Goal: Task Accomplishment & Management: Manage account settings

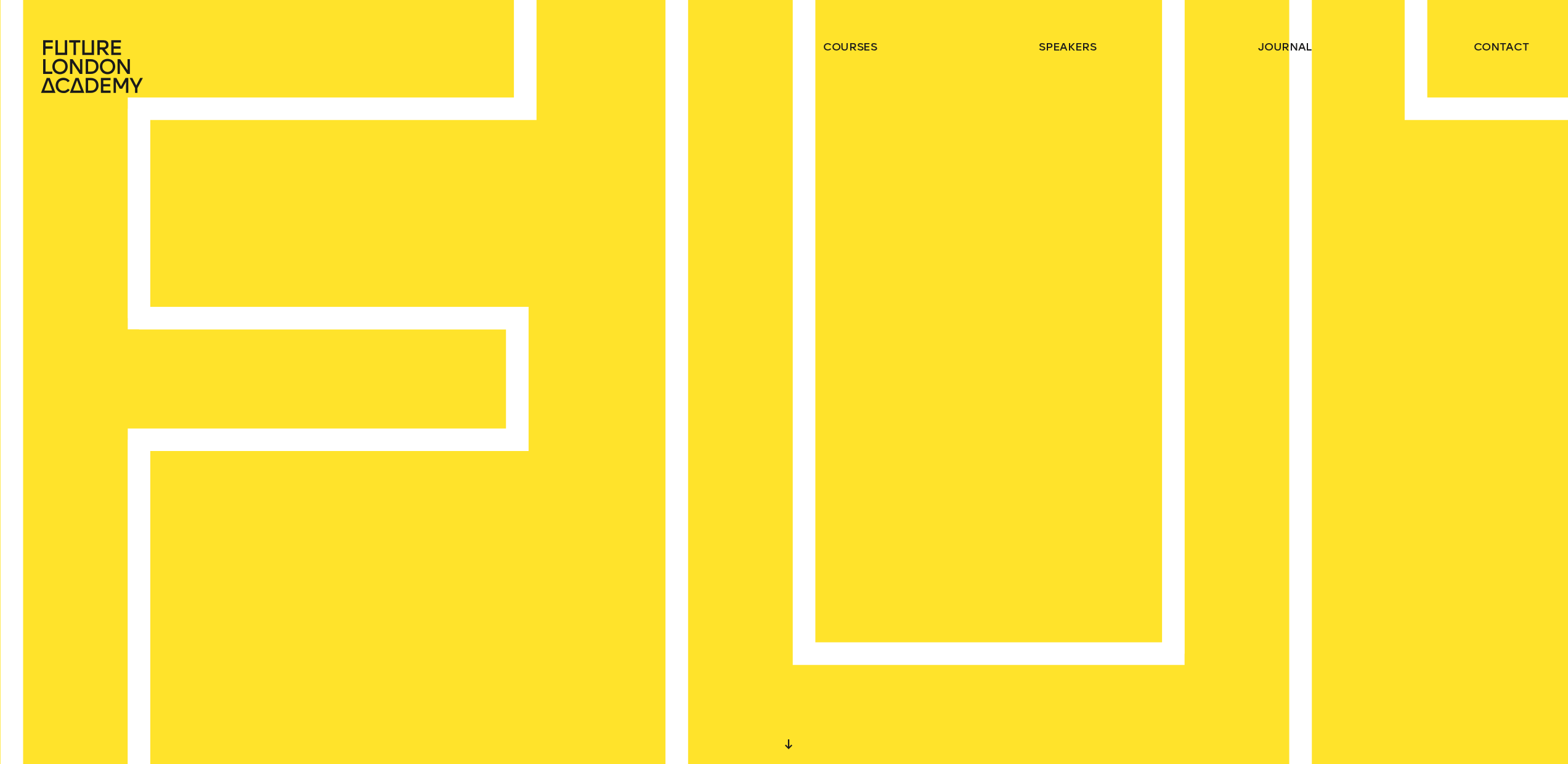
click at [1323, 211] on div "IN THE HEART OF LONDON AND AROUND THE WORLD" at bounding box center [784, 382] width 1568 height 764
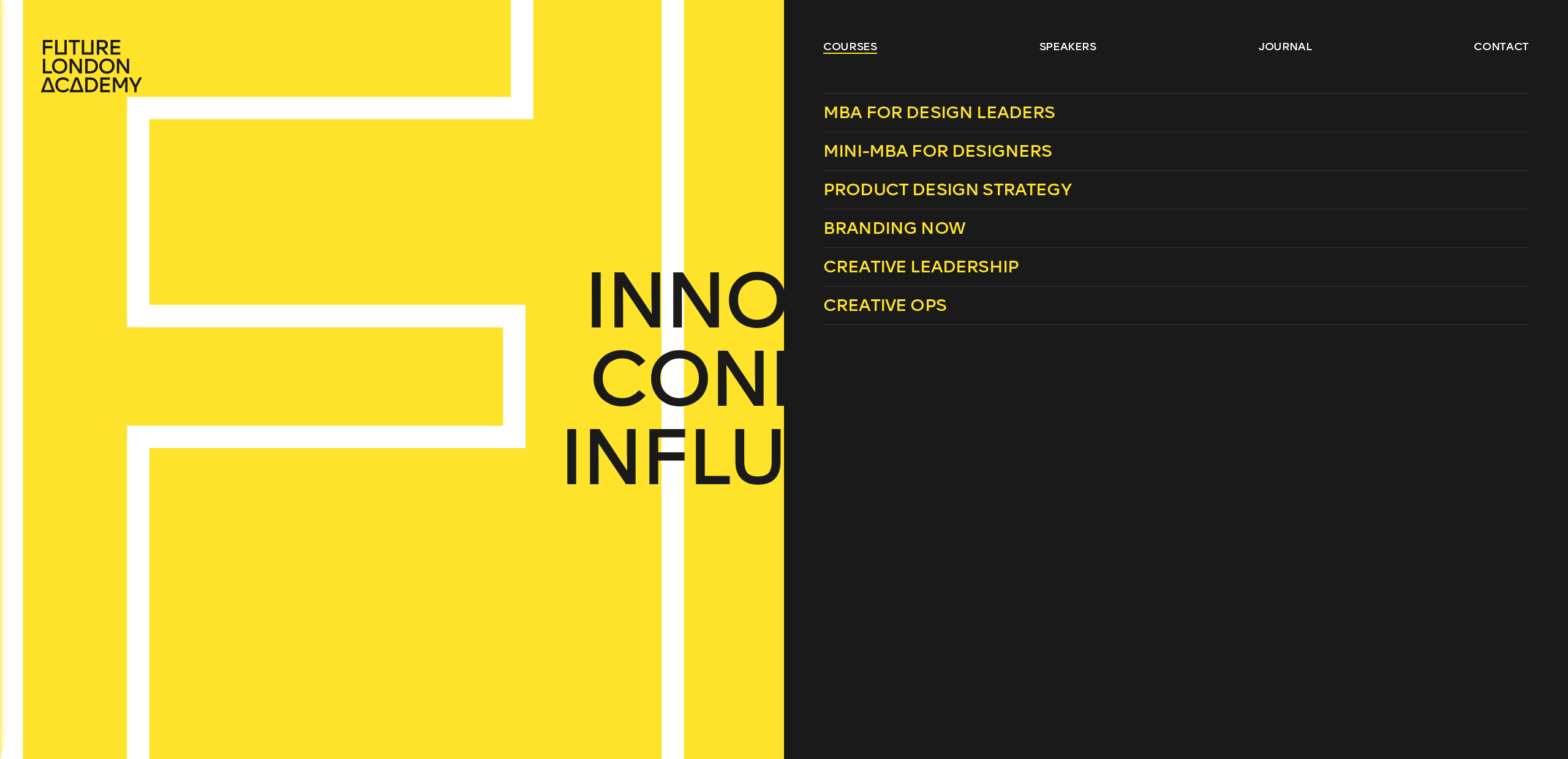
click at [851, 47] on link "courses" at bounding box center [850, 46] width 54 height 14
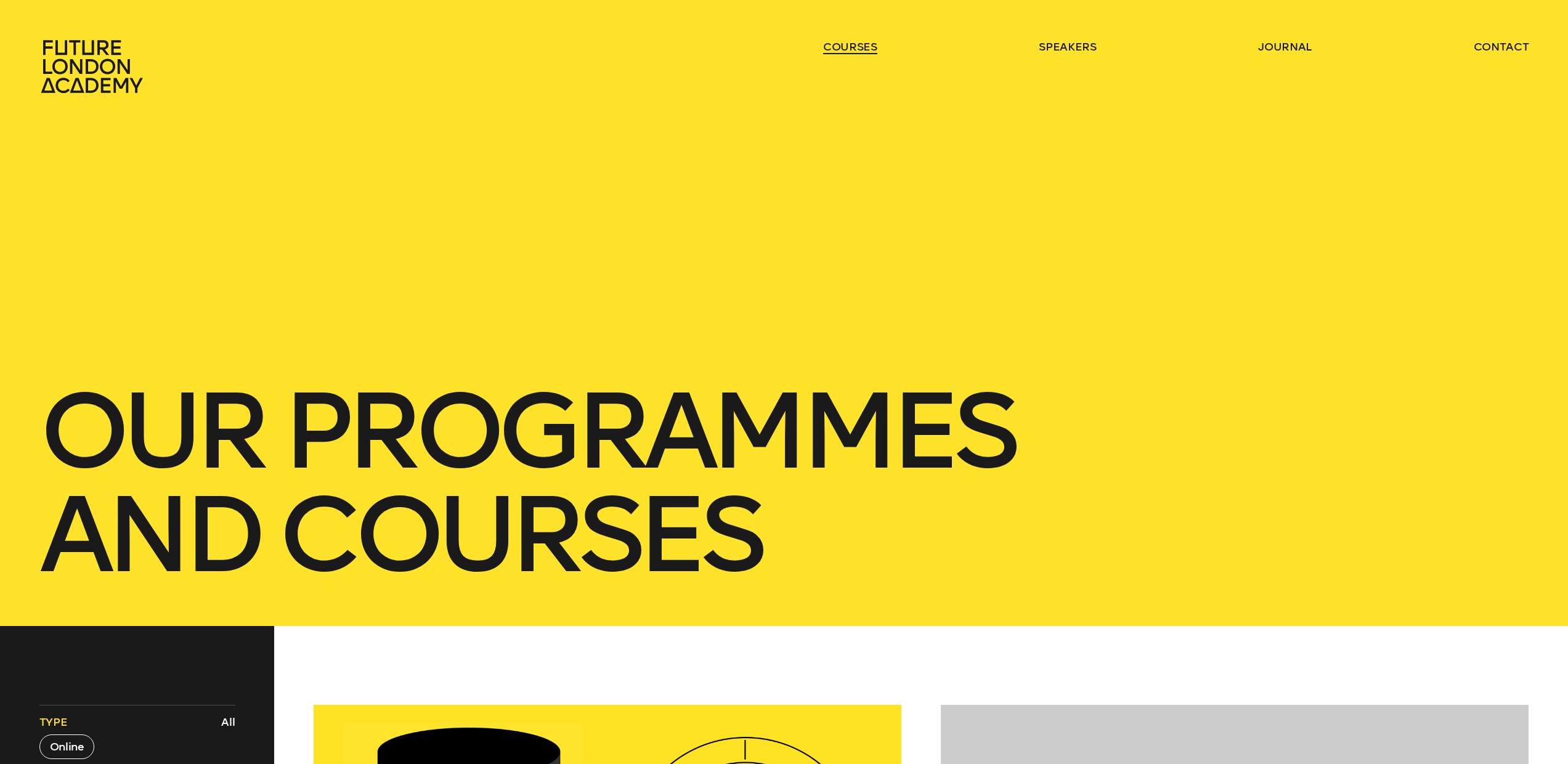
click at [856, 48] on link "courses" at bounding box center [851, 47] width 54 height 14
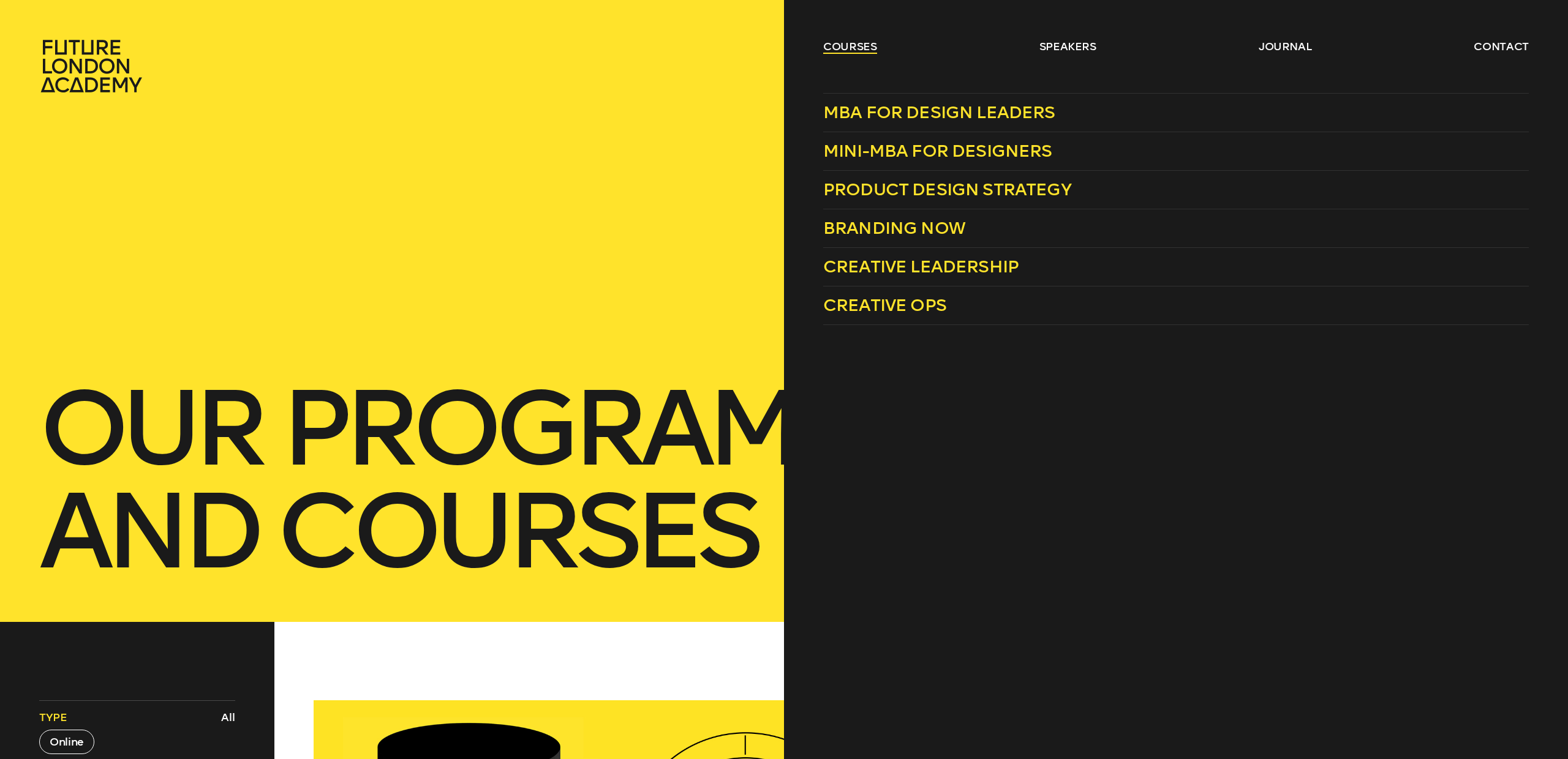
click at [824, 39] on link "courses" at bounding box center [850, 46] width 54 height 14
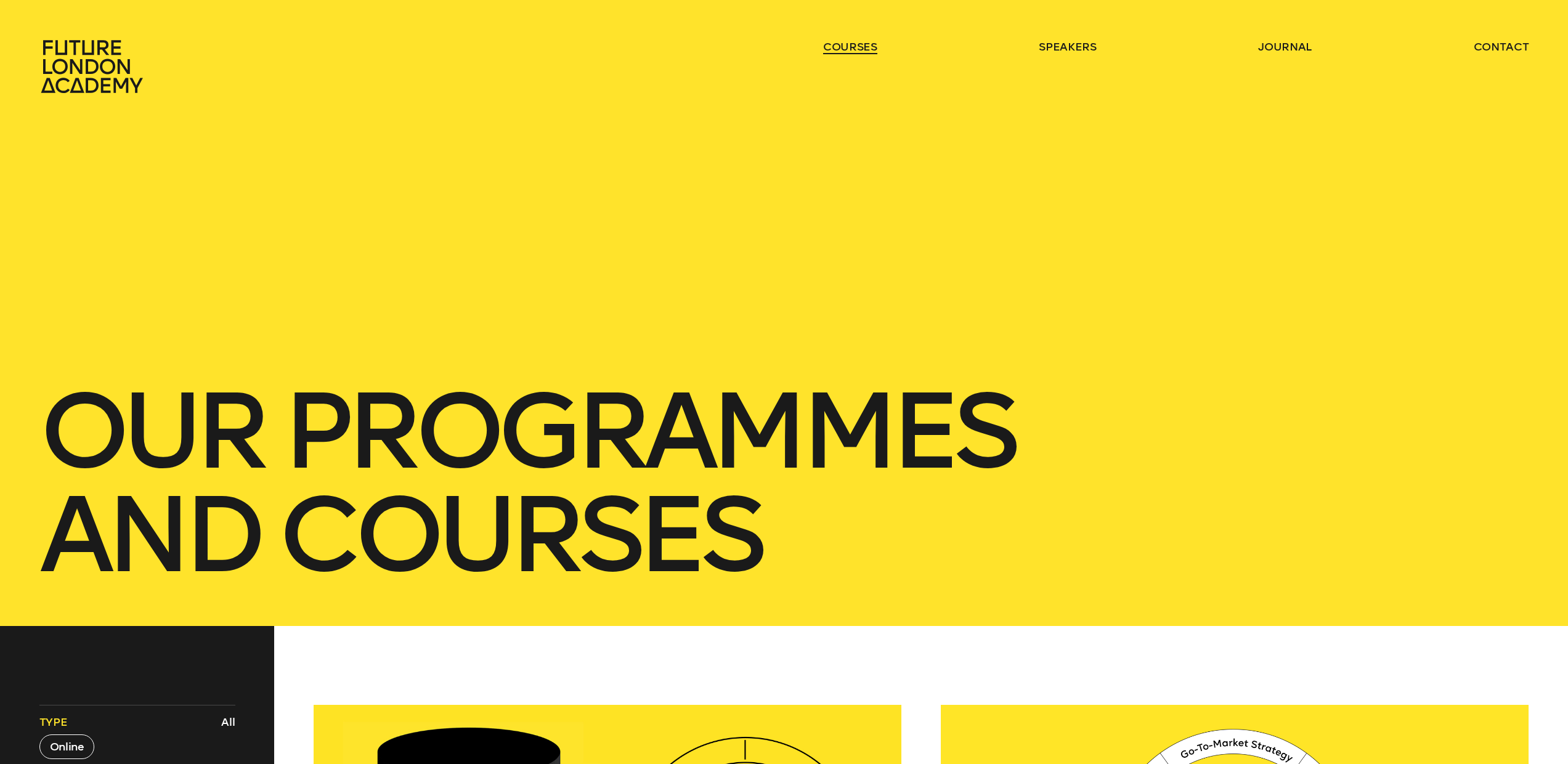
click at [829, 40] on link "courses" at bounding box center [851, 47] width 54 height 14
click at [1513, 49] on link "contact" at bounding box center [1502, 47] width 56 height 14
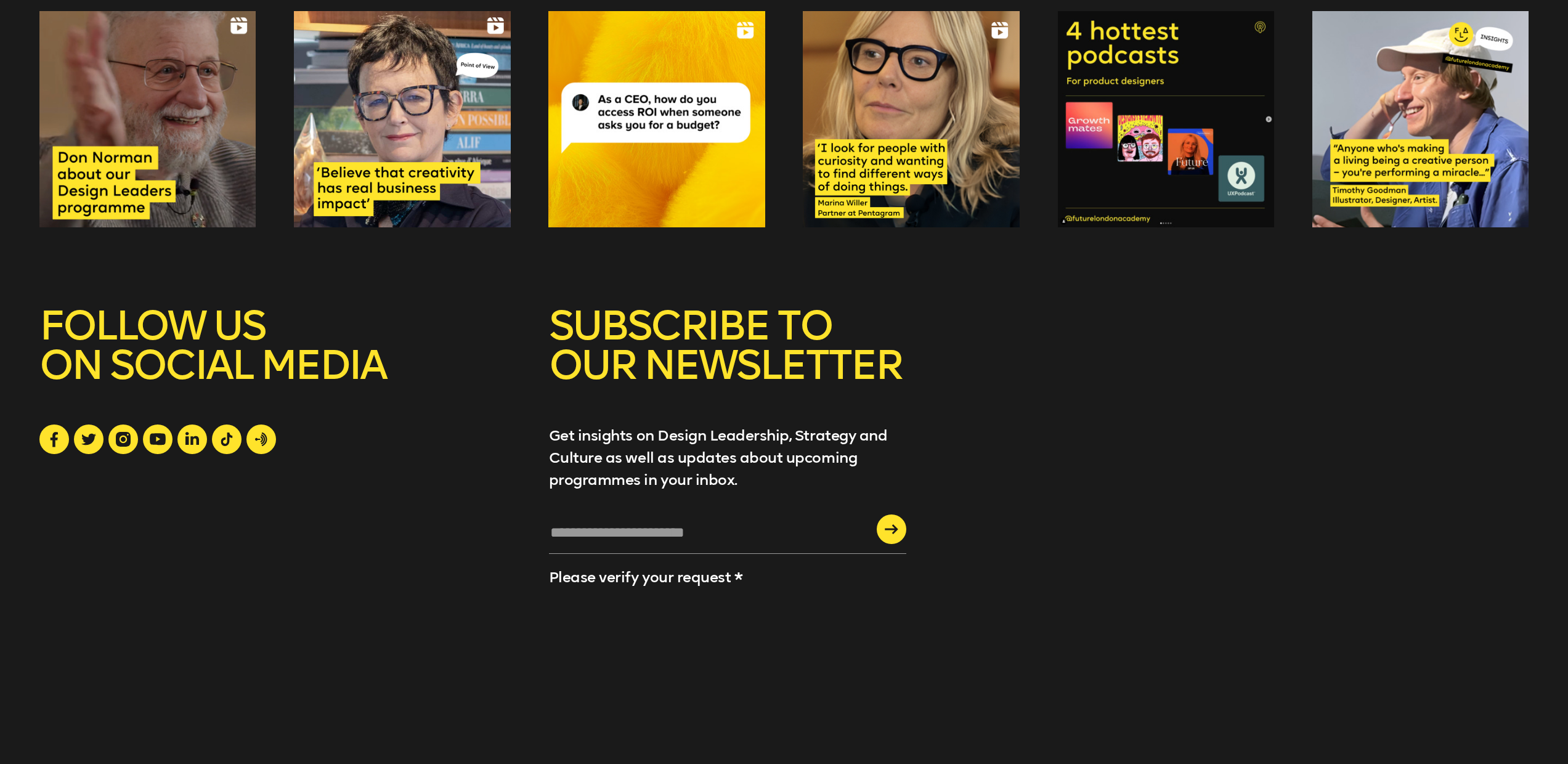
scroll to position [2184, 0]
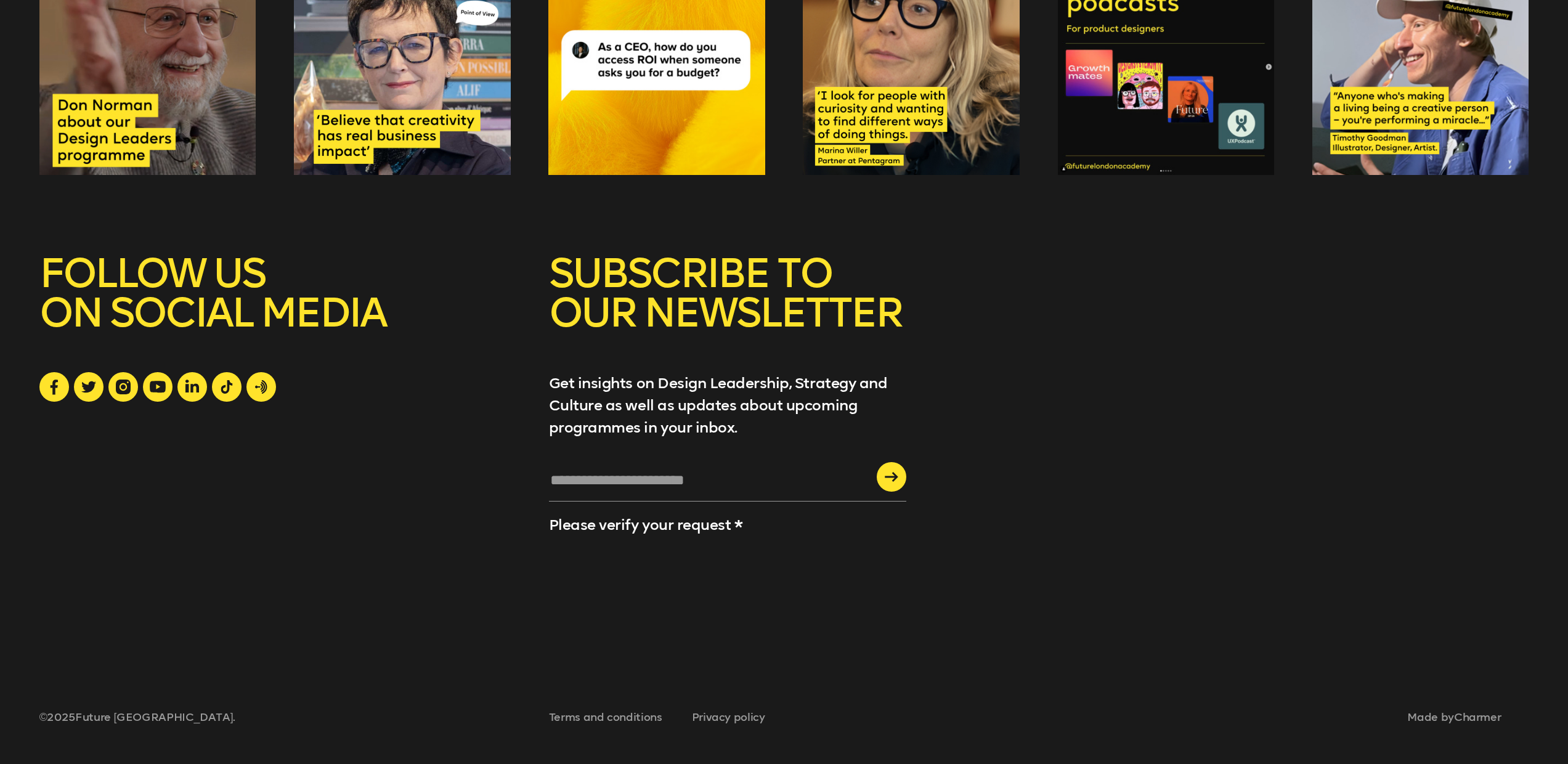
click at [653, 461] on div "SUBSCRIBE TO OUR NEWSLETTER Get insights on Design Leadership, Strategy and Cul…" at bounding box center [728, 441] width 358 height 377
click at [669, 483] on input "text" at bounding box center [728, 484] width 358 height 33
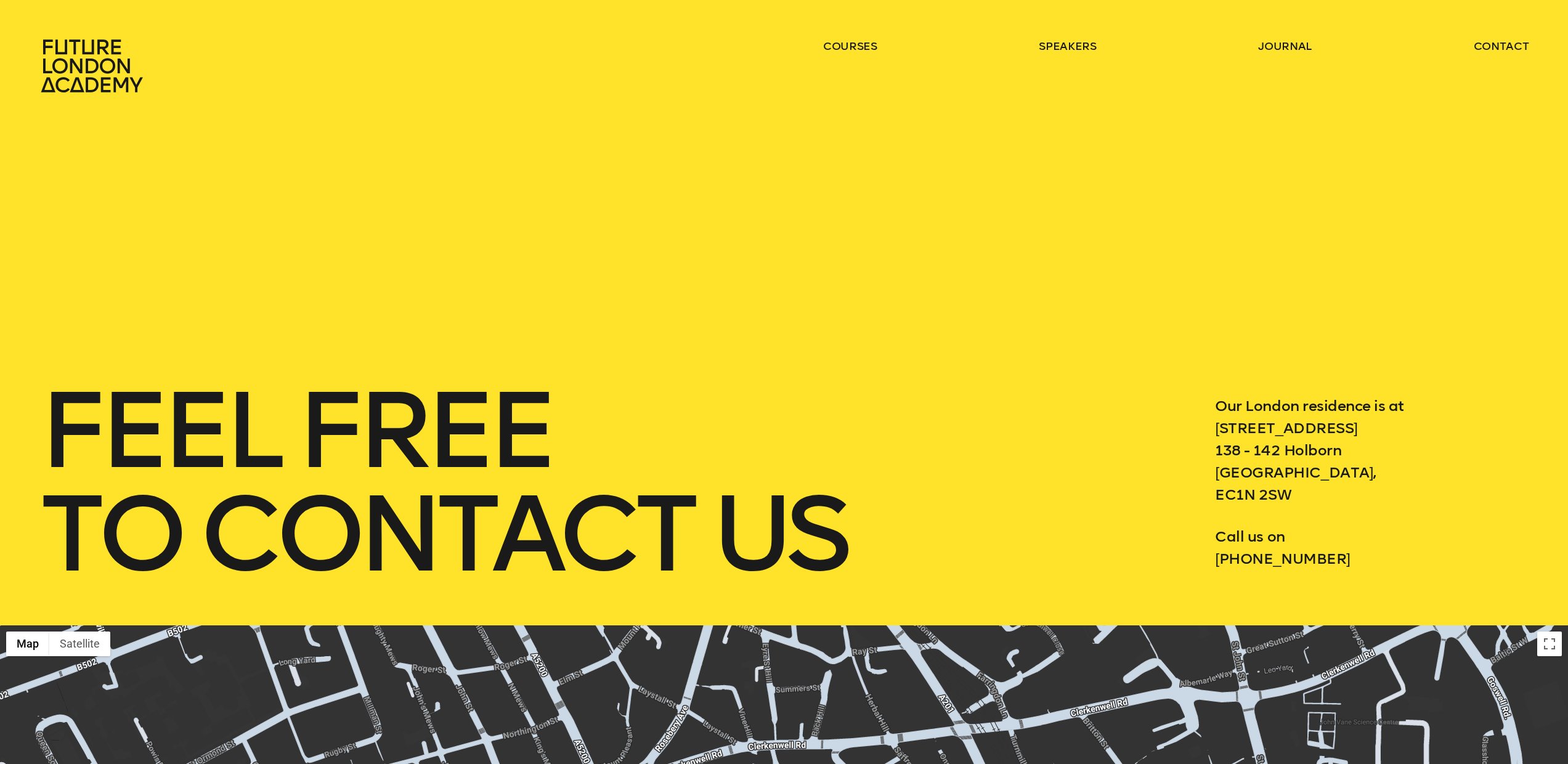
scroll to position [0, 0]
click at [1257, 416] on p "Our London residence is at 3 Waterhouse Square 138 - 142 Holborn London, EC1N 2…" at bounding box center [1372, 450] width 314 height 111
click at [67, 58] on icon at bounding box center [94, 67] width 109 height 54
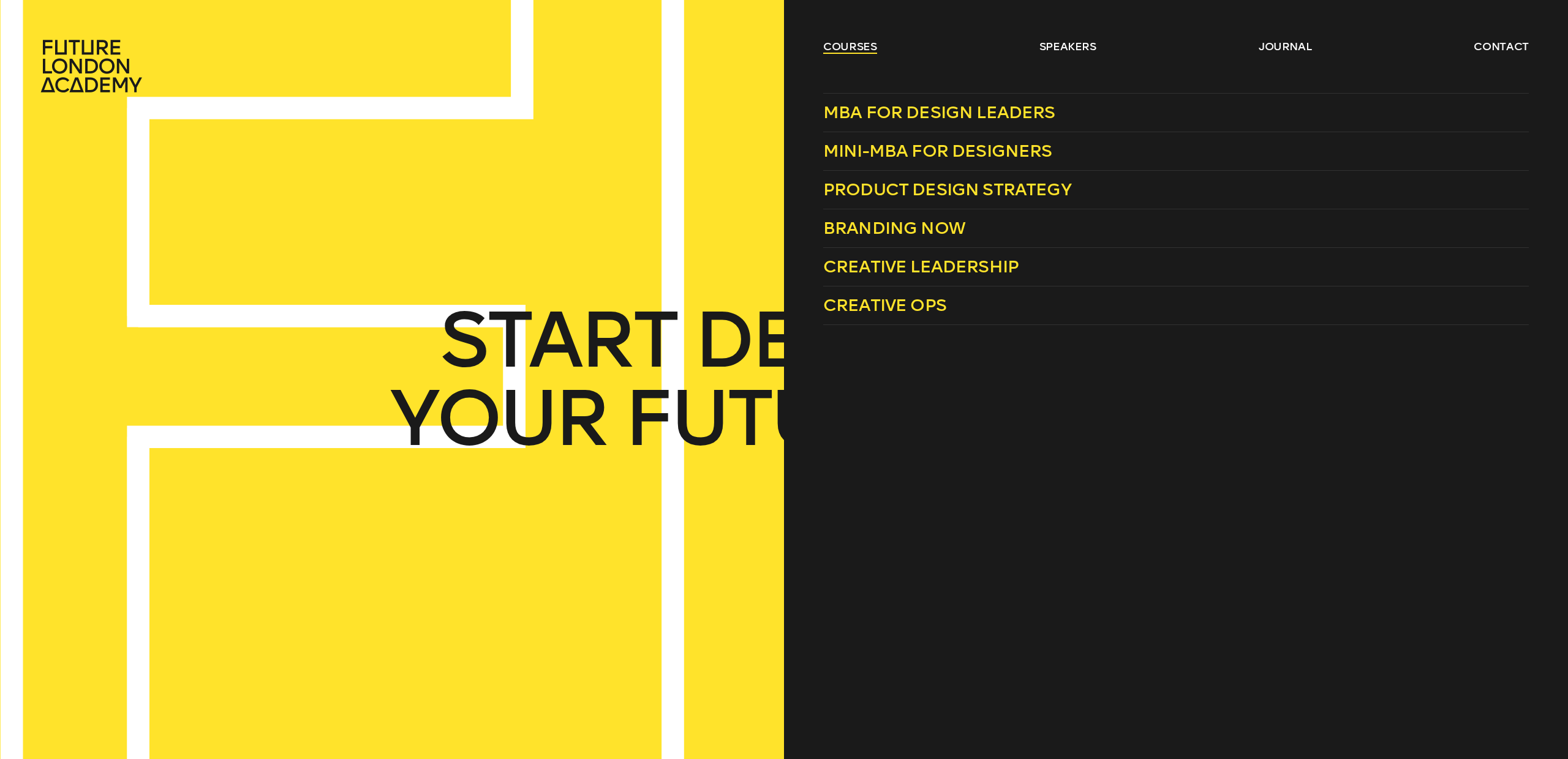
click at [851, 43] on link "courses" at bounding box center [850, 46] width 54 height 14
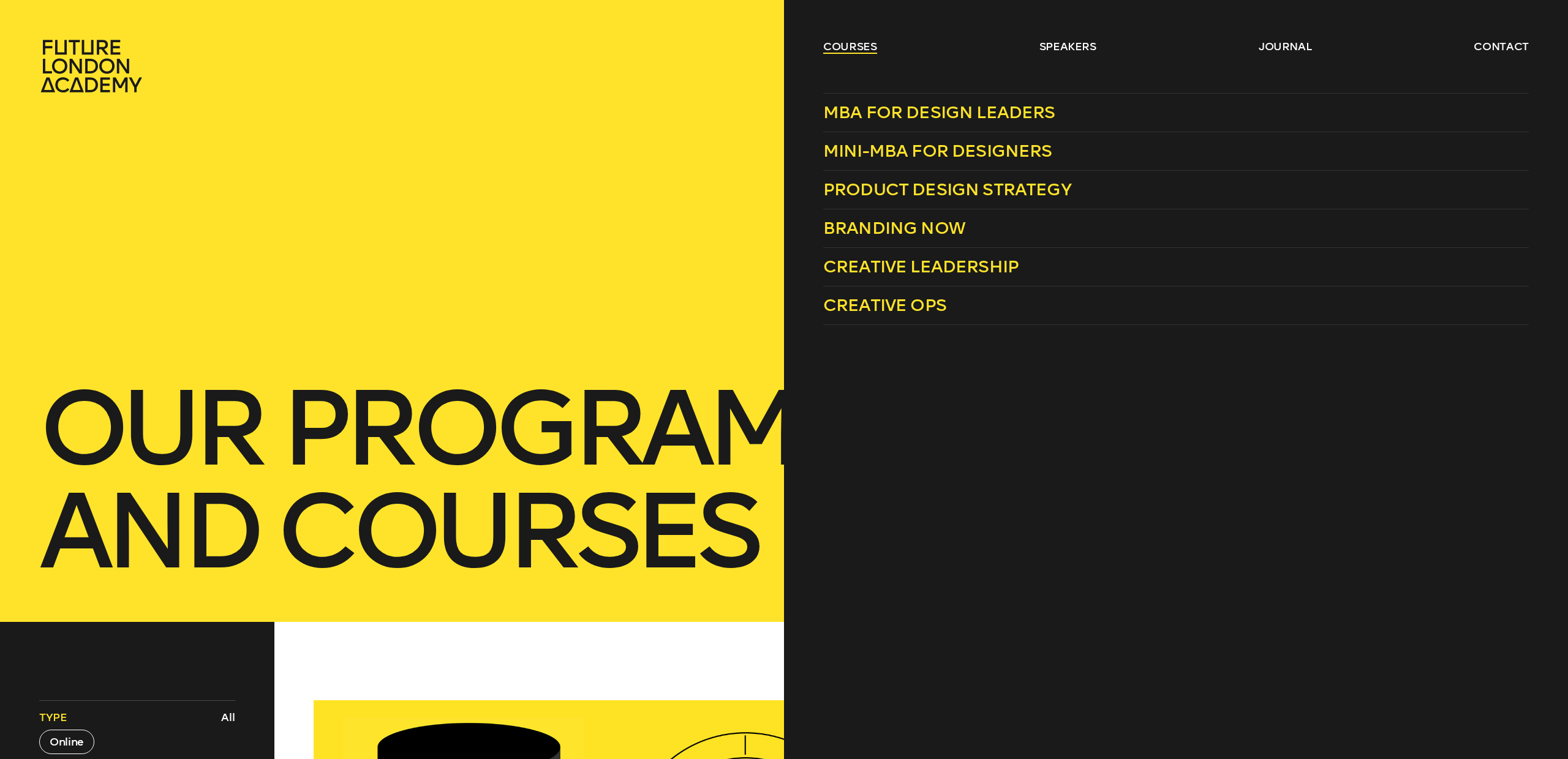
click at [843, 43] on link "courses" at bounding box center [850, 46] width 54 height 14
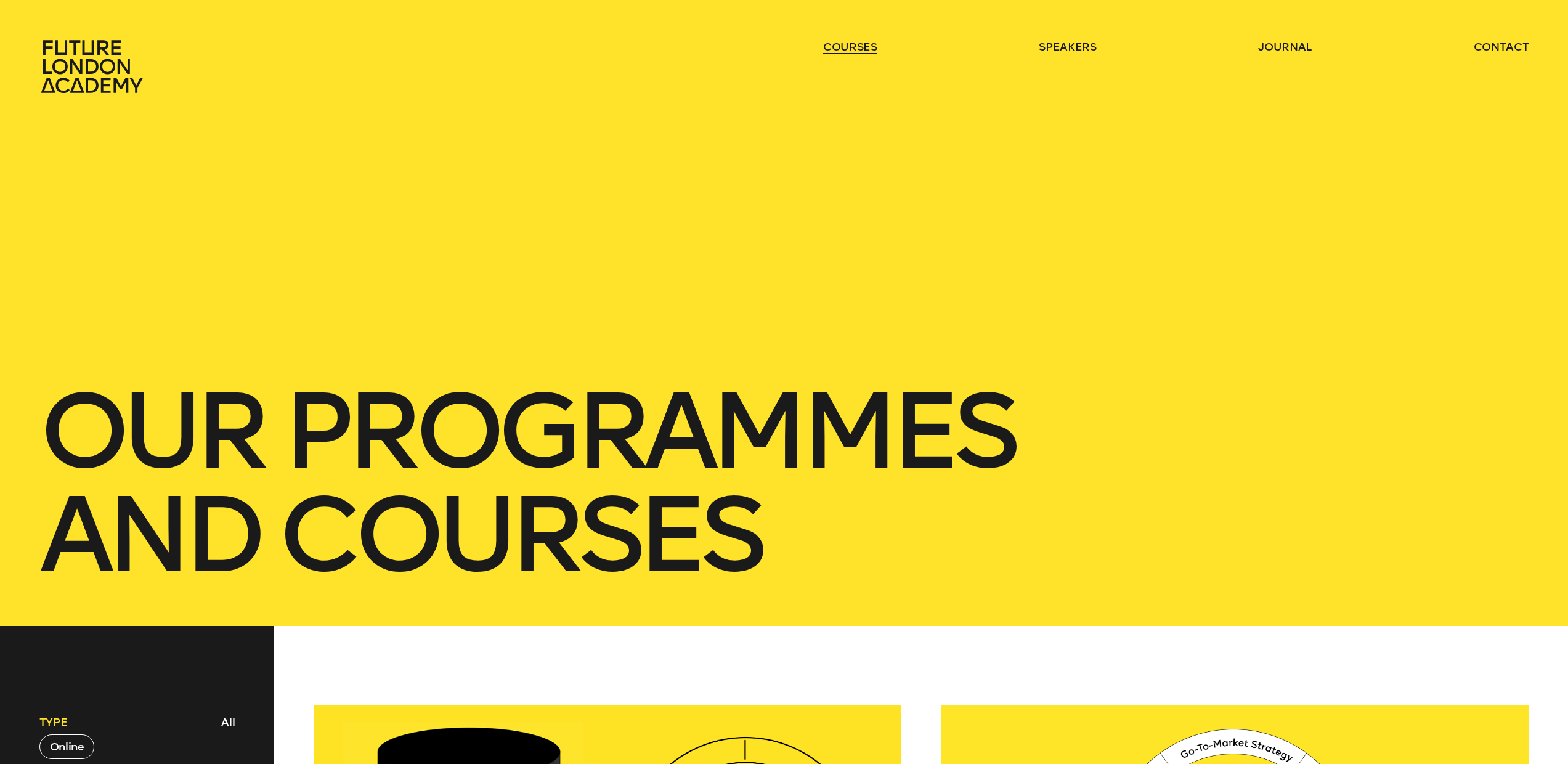
click at [847, 43] on link "courses" at bounding box center [851, 47] width 54 height 14
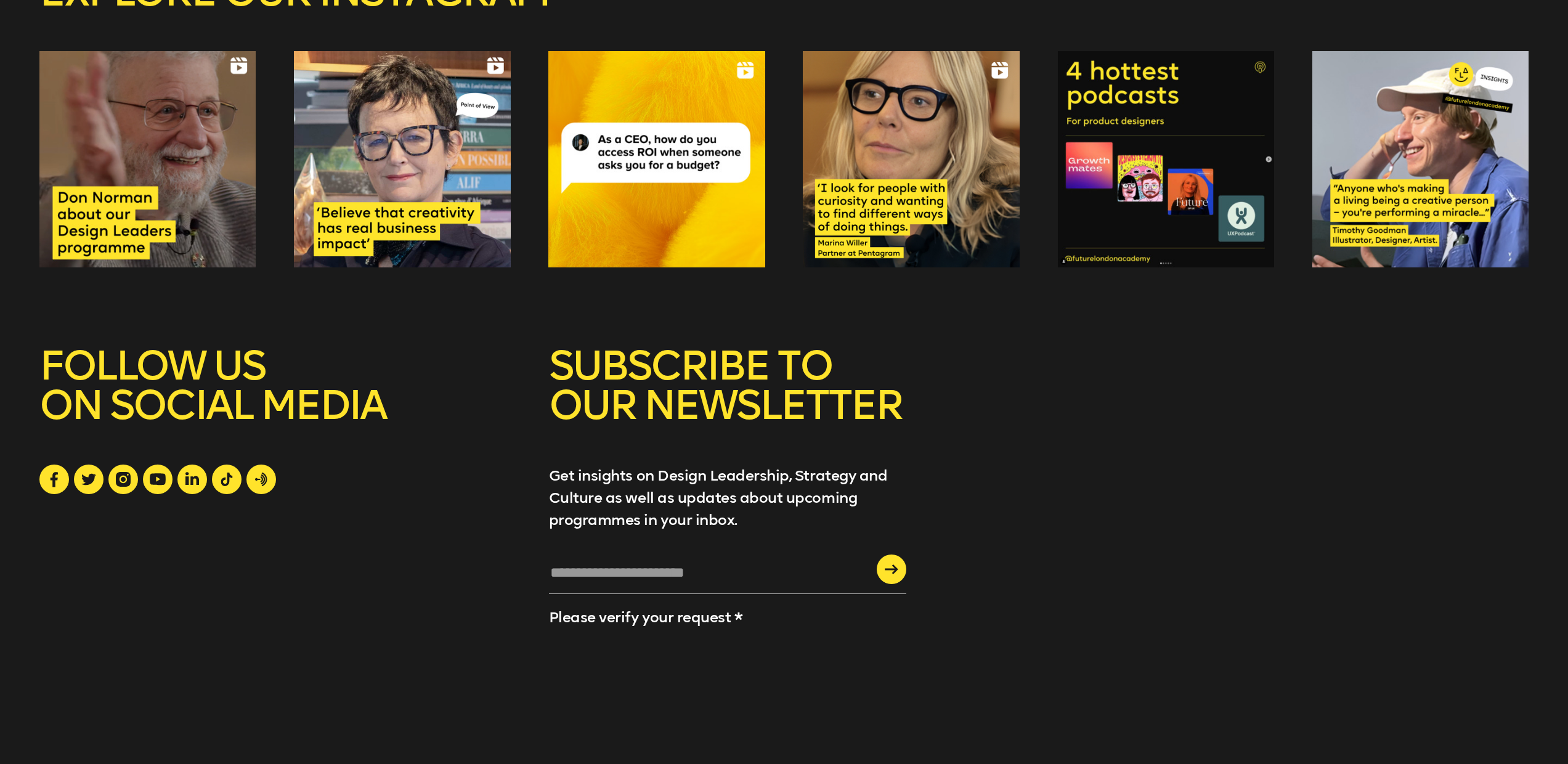
scroll to position [3517, 0]
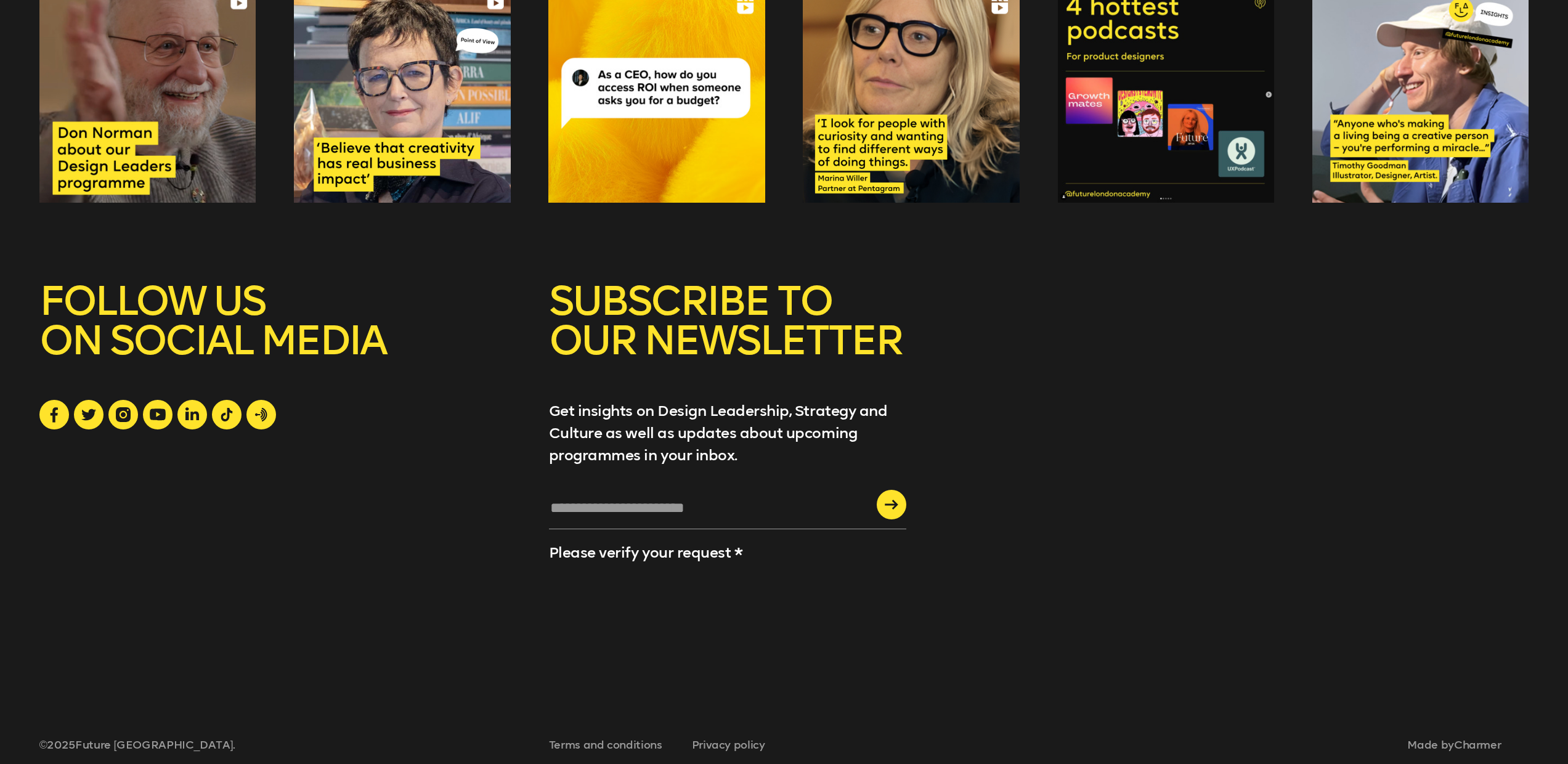
click at [612, 496] on input "text" at bounding box center [728, 512] width 358 height 33
type input "**********"
click at [888, 490] on div "submit" at bounding box center [891, 504] width 30 height 30
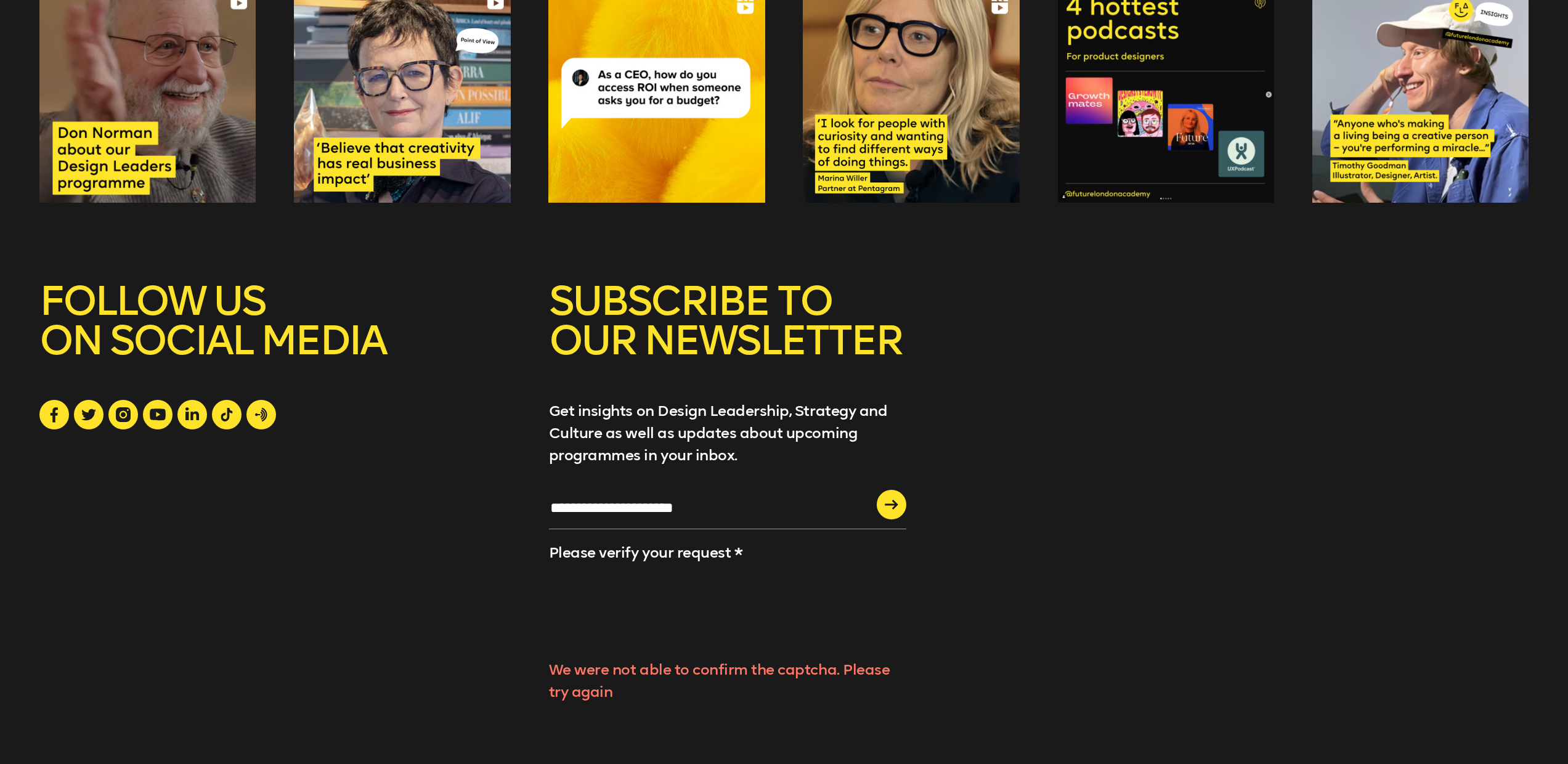
scroll to position [3562, 0]
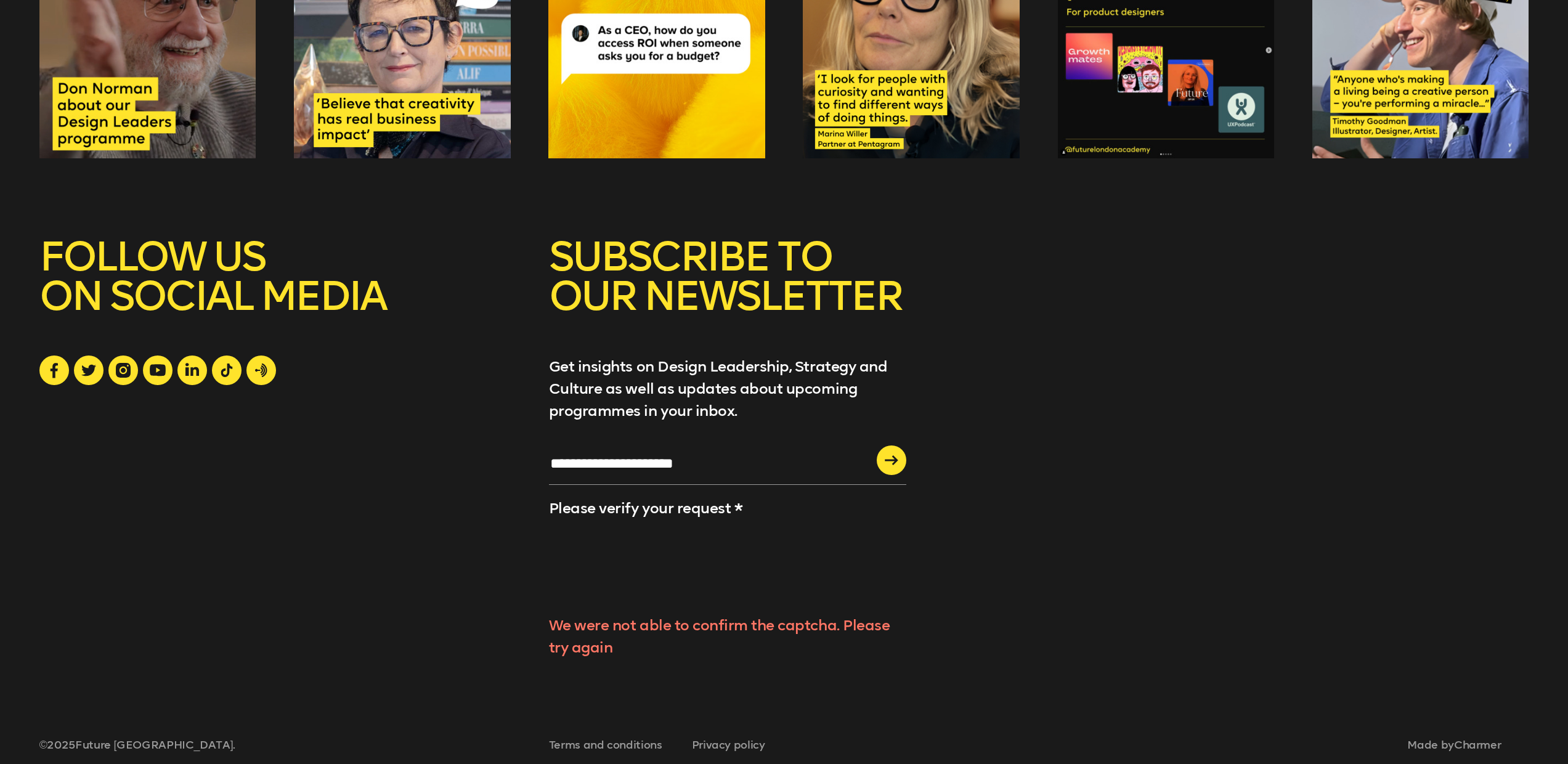
click at [697, 451] on input "**********" at bounding box center [728, 467] width 358 height 33
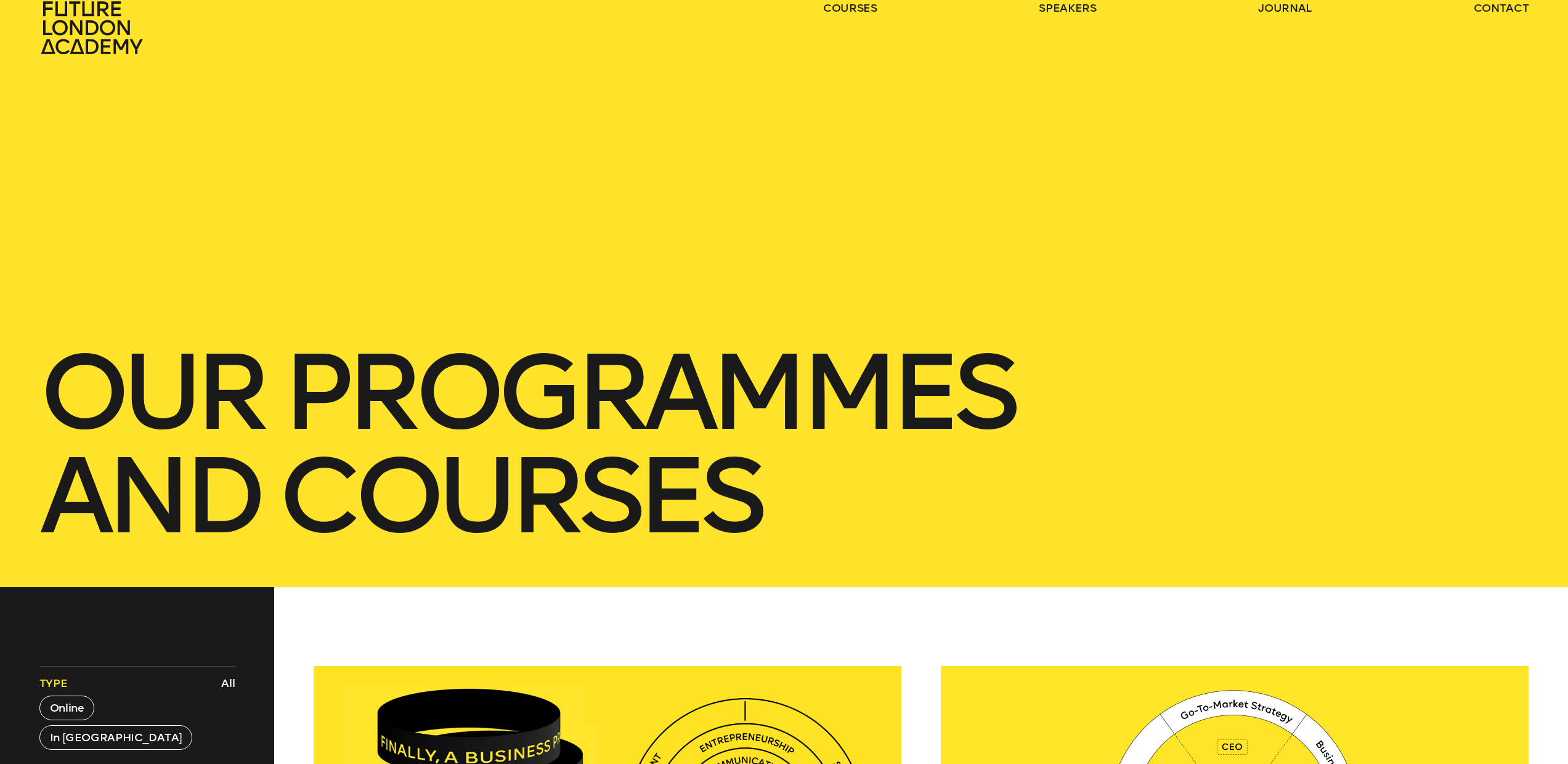
scroll to position [0, 0]
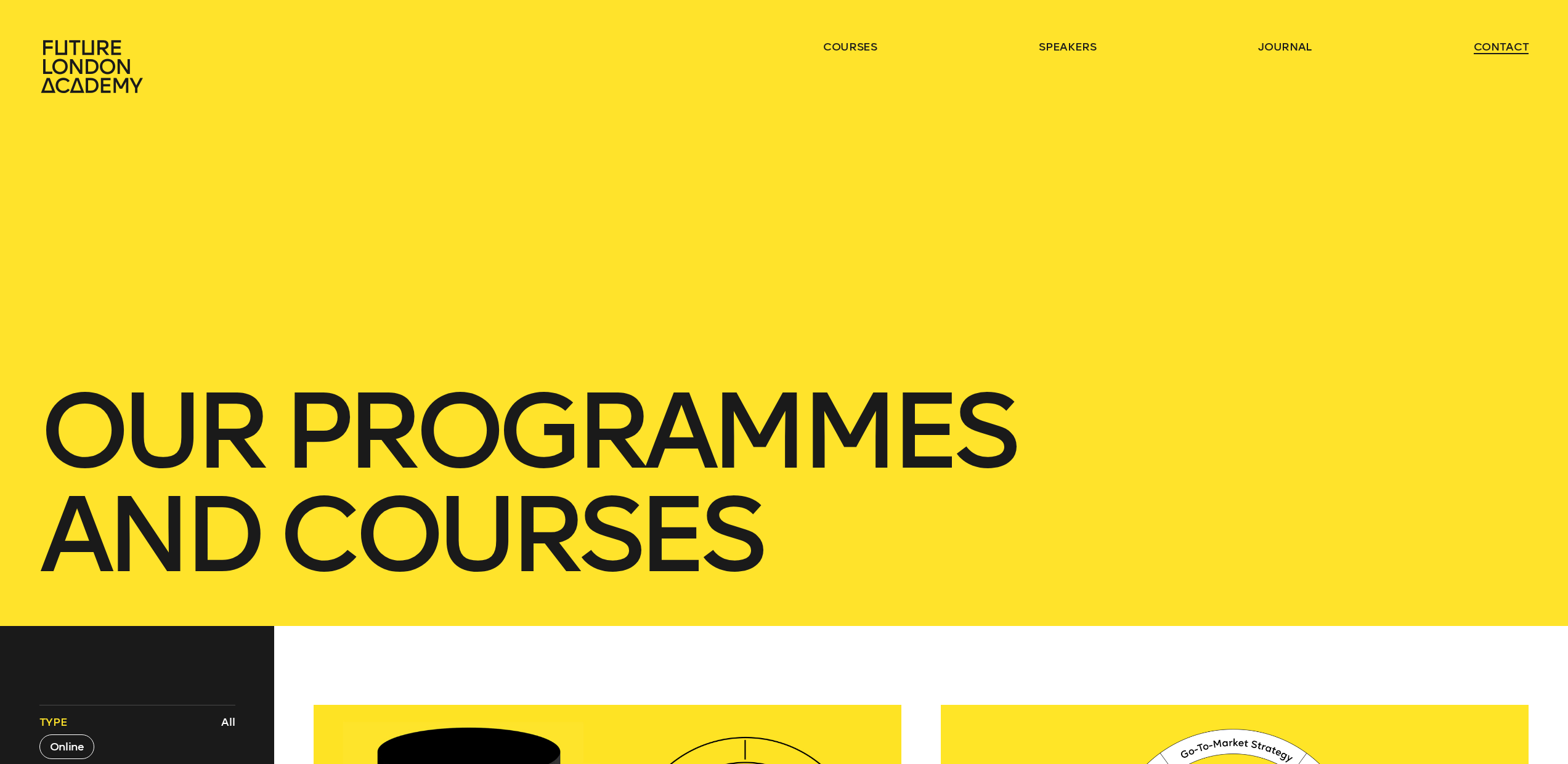
click at [1488, 46] on link "contact" at bounding box center [1502, 47] width 56 height 14
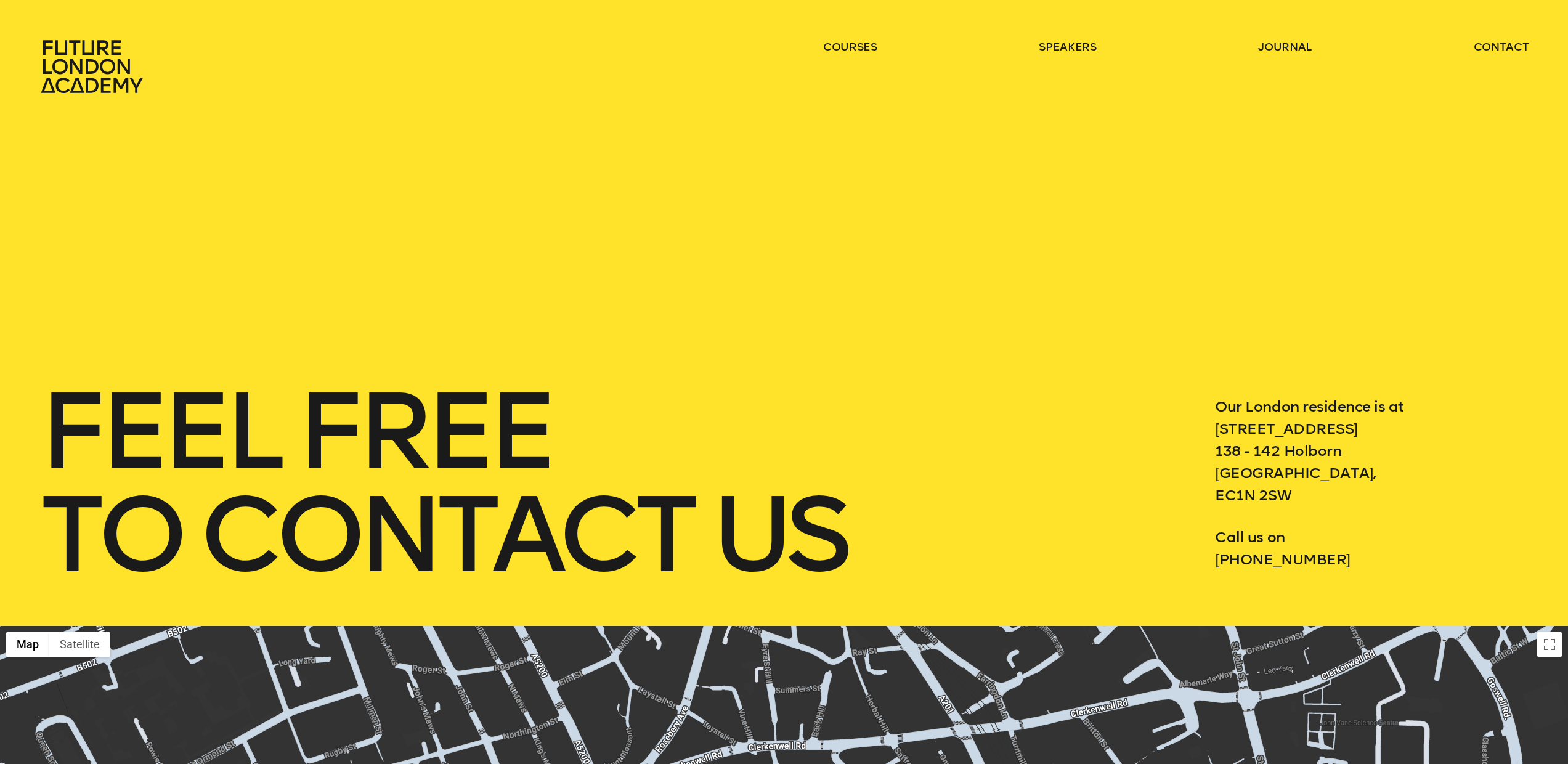
click at [587, 217] on div "feel free to contact us Our London residence is at 3 Waterhouse Square 138 - 14…" at bounding box center [784, 313] width 1568 height 626
click at [105, 62] on icon at bounding box center [94, 67] width 109 height 54
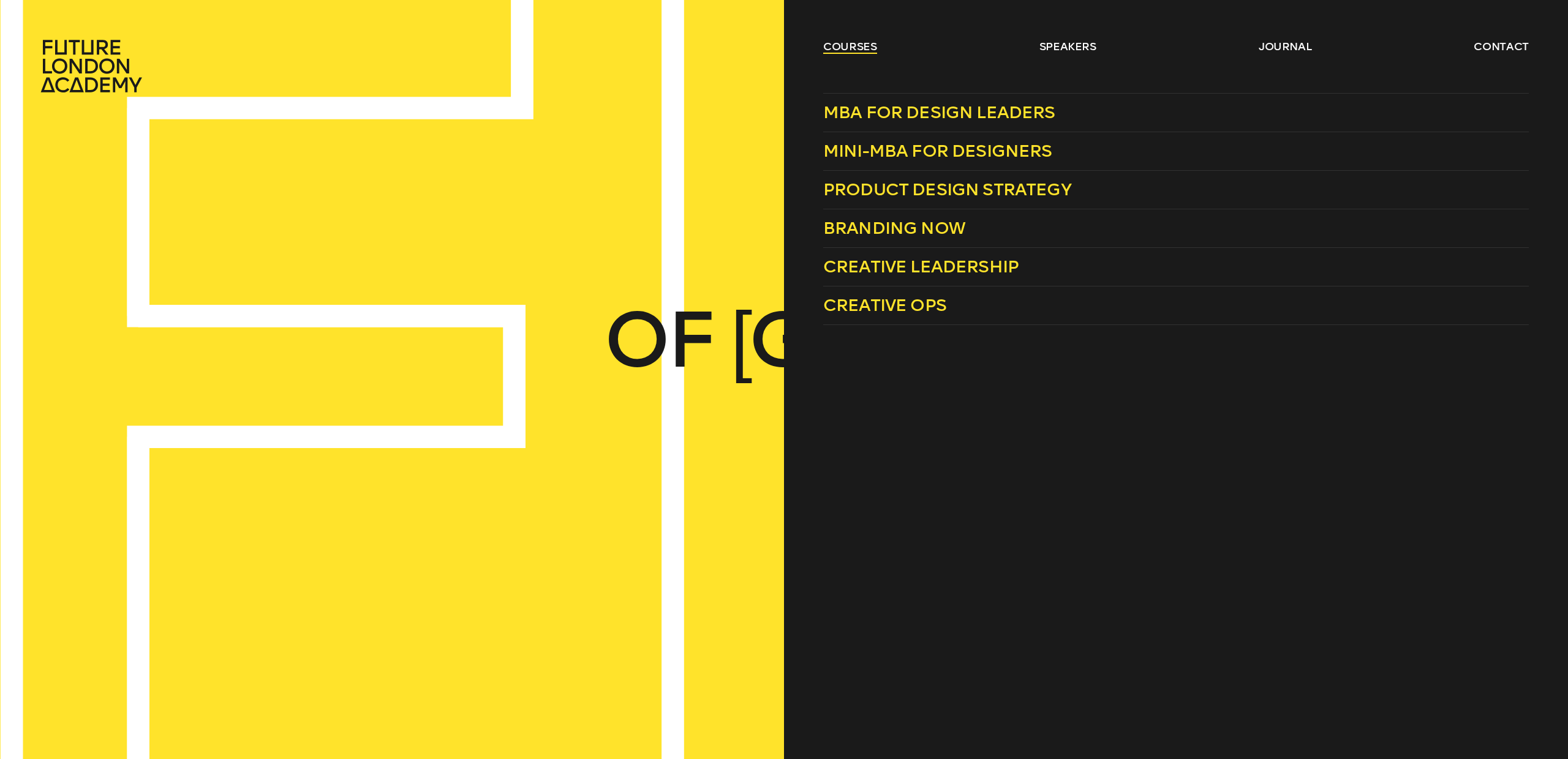
click at [851, 51] on link "courses" at bounding box center [850, 46] width 54 height 14
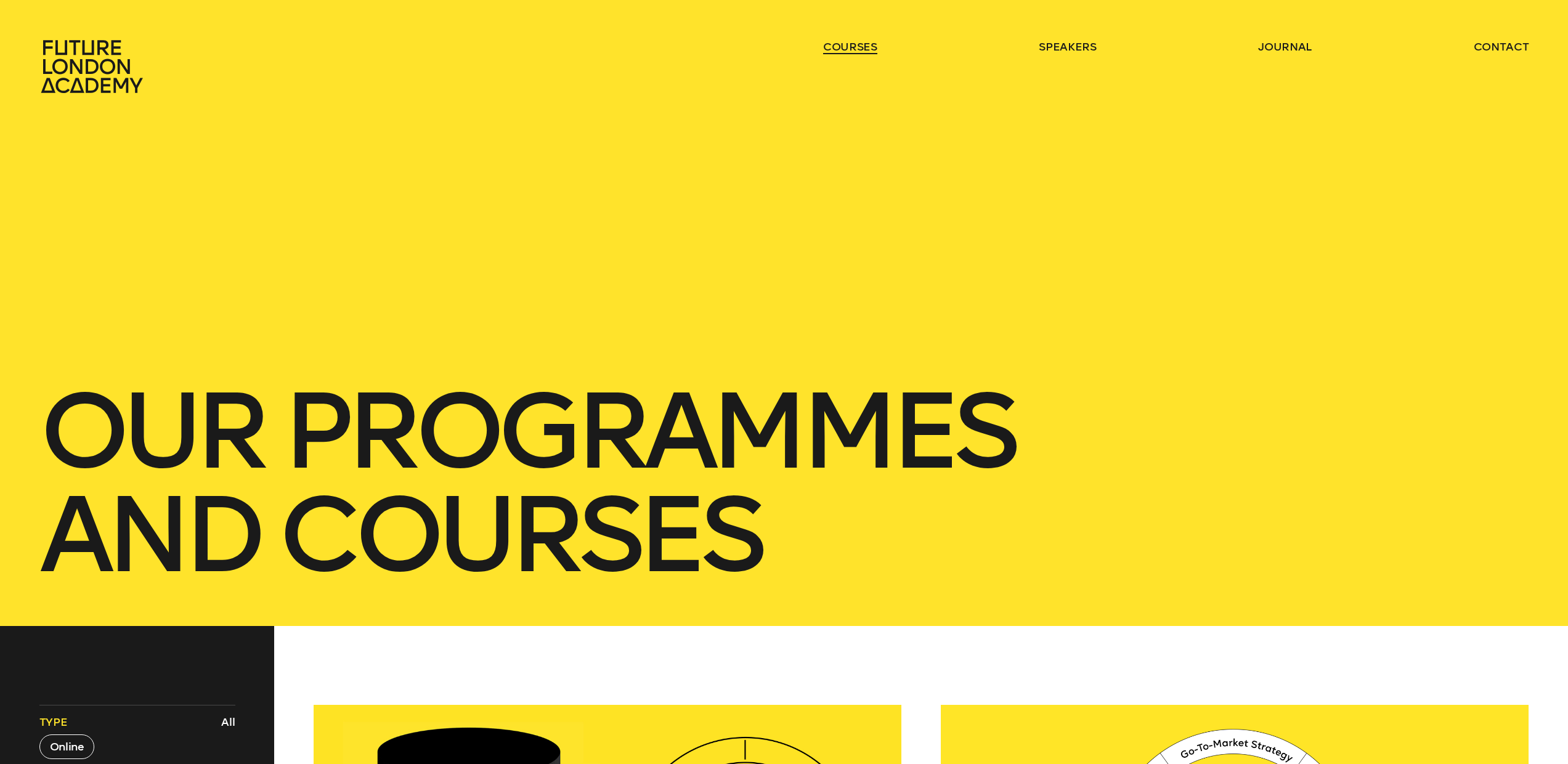
click at [856, 51] on link "courses" at bounding box center [851, 47] width 54 height 14
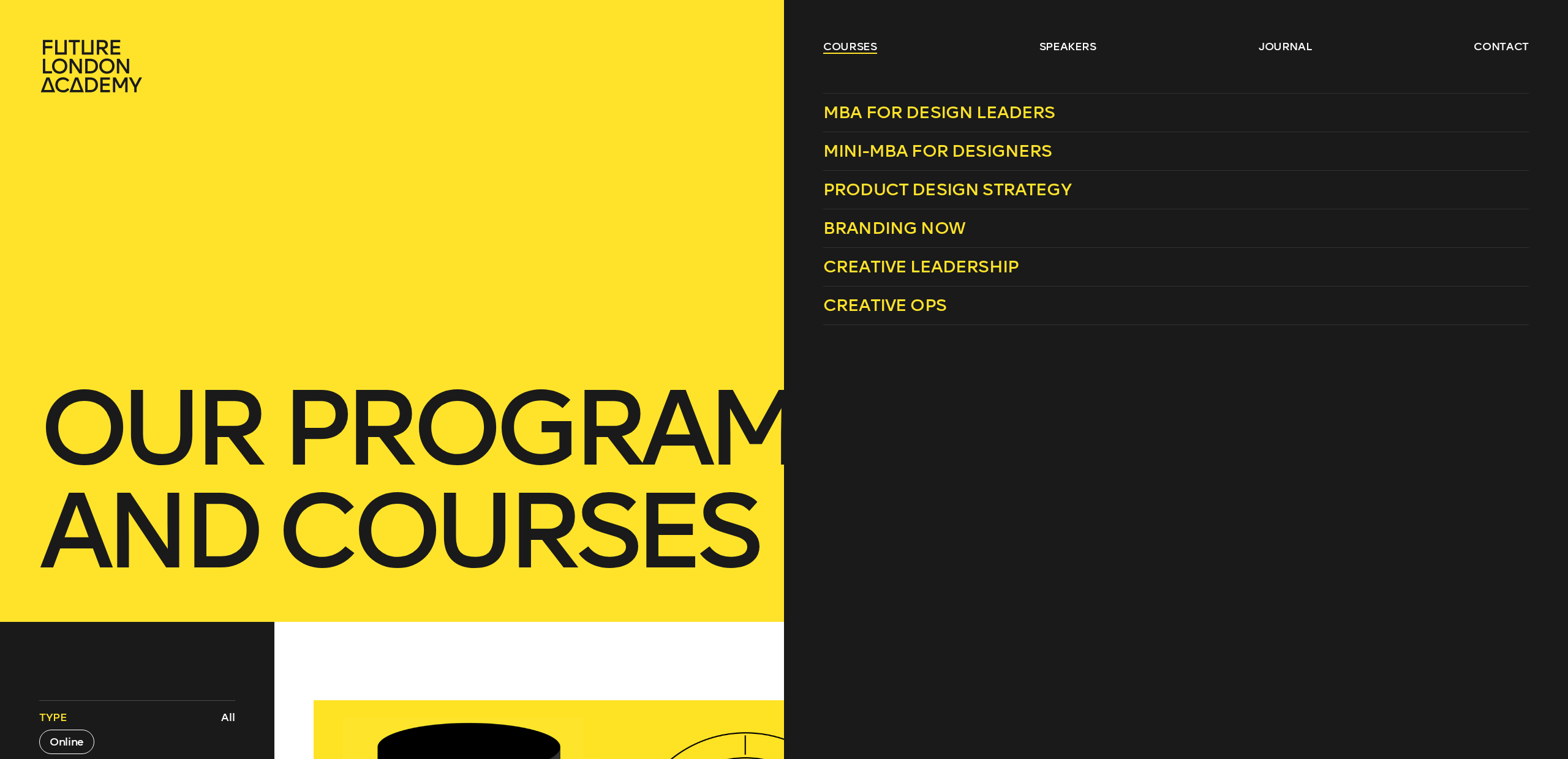
click at [825, 46] on link "courses" at bounding box center [850, 46] width 54 height 14
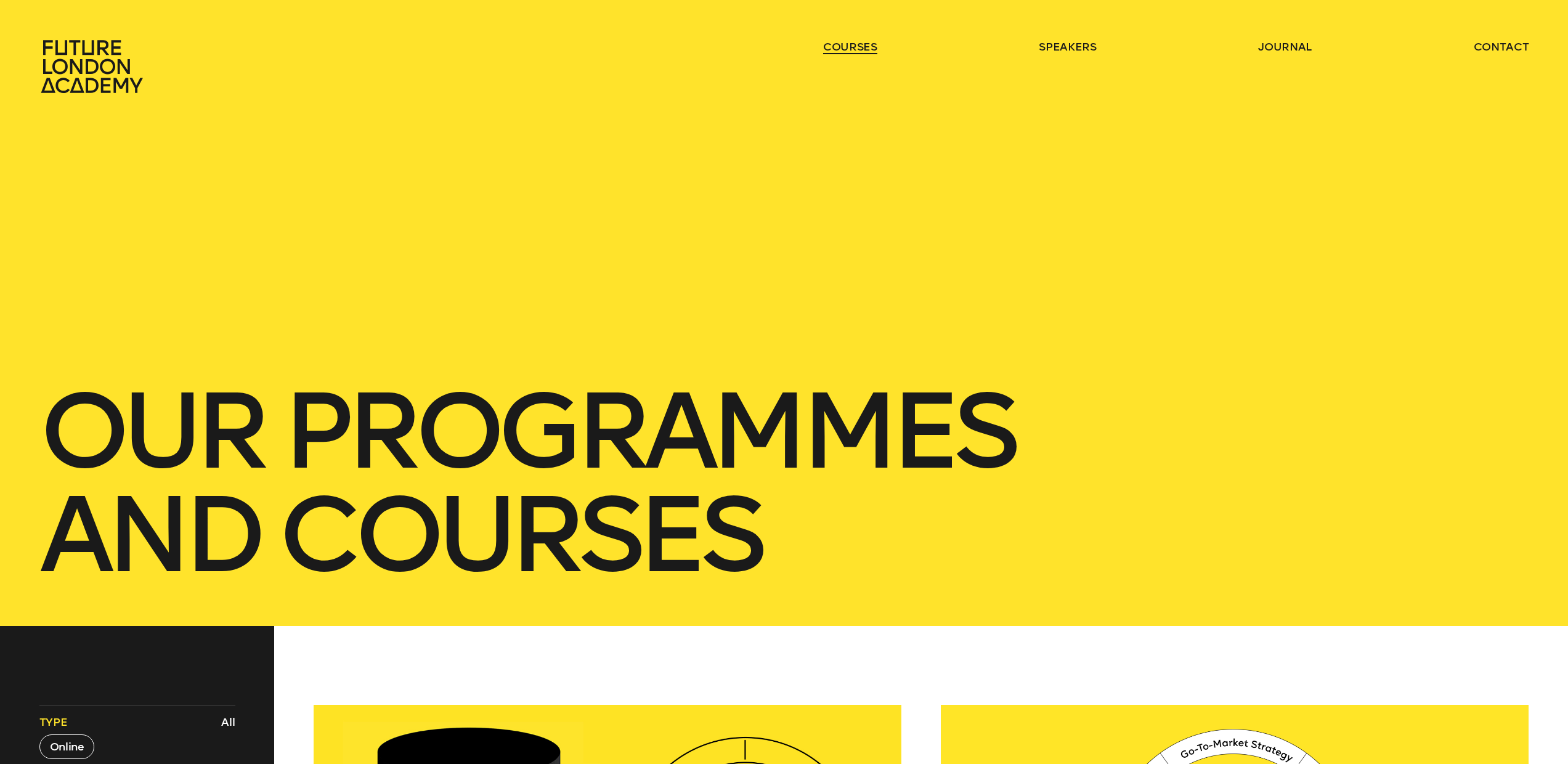
click at [830, 46] on link "courses" at bounding box center [851, 47] width 54 height 14
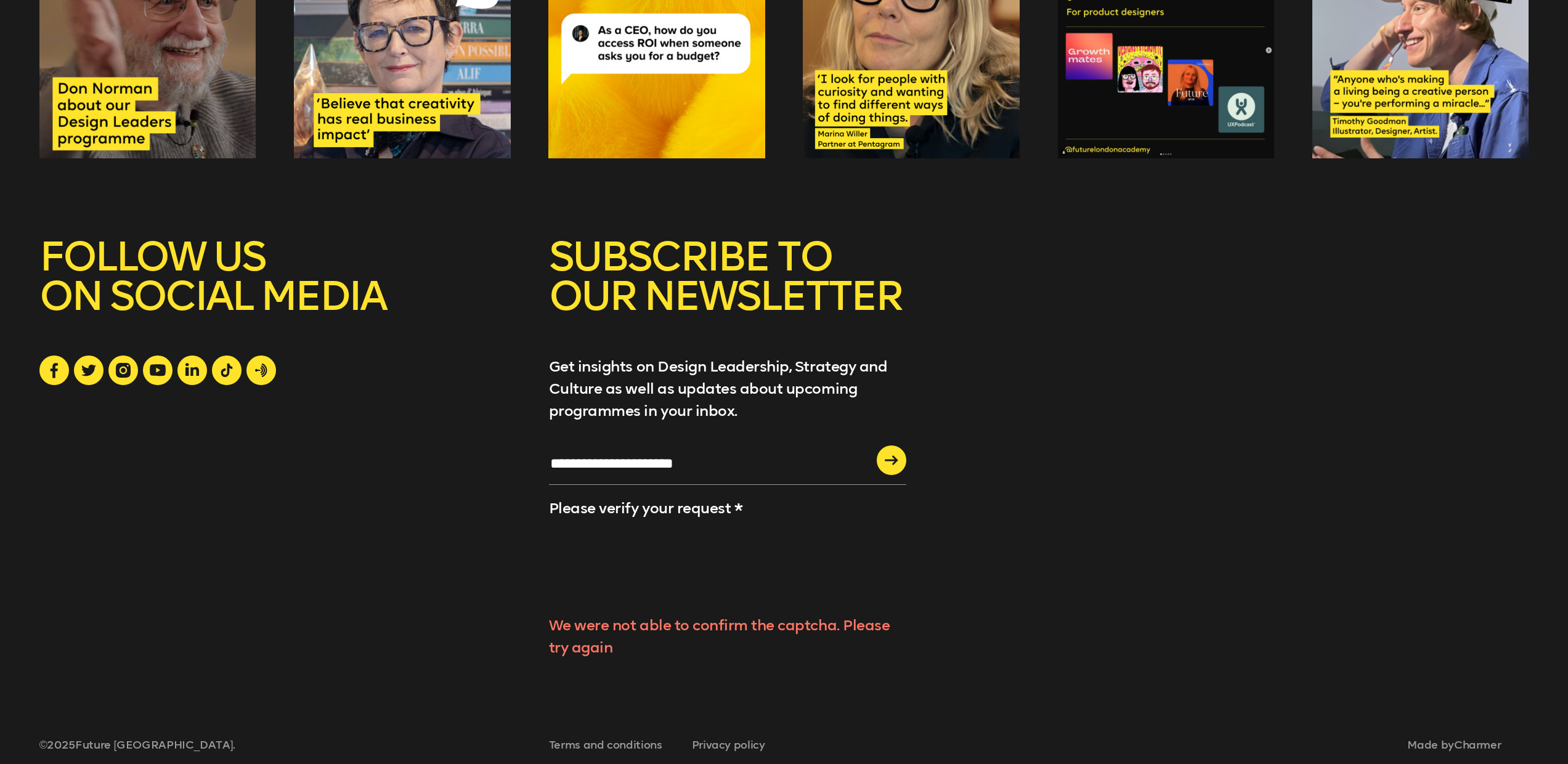
click at [867, 46] on div at bounding box center [911, 50] width 217 height 217
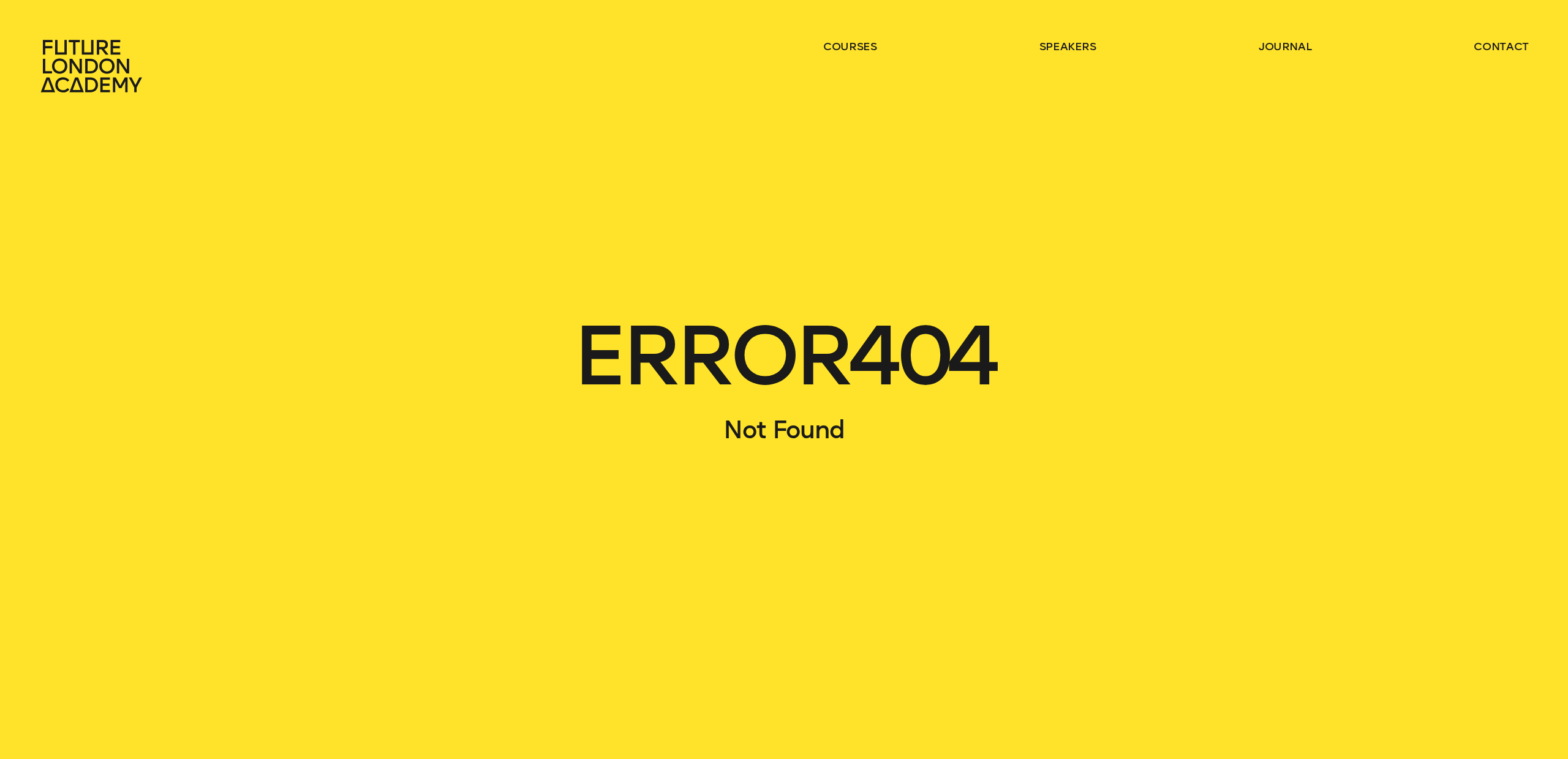
click at [790, 345] on h1 "ERROR 404" at bounding box center [784, 356] width 1489 height 80
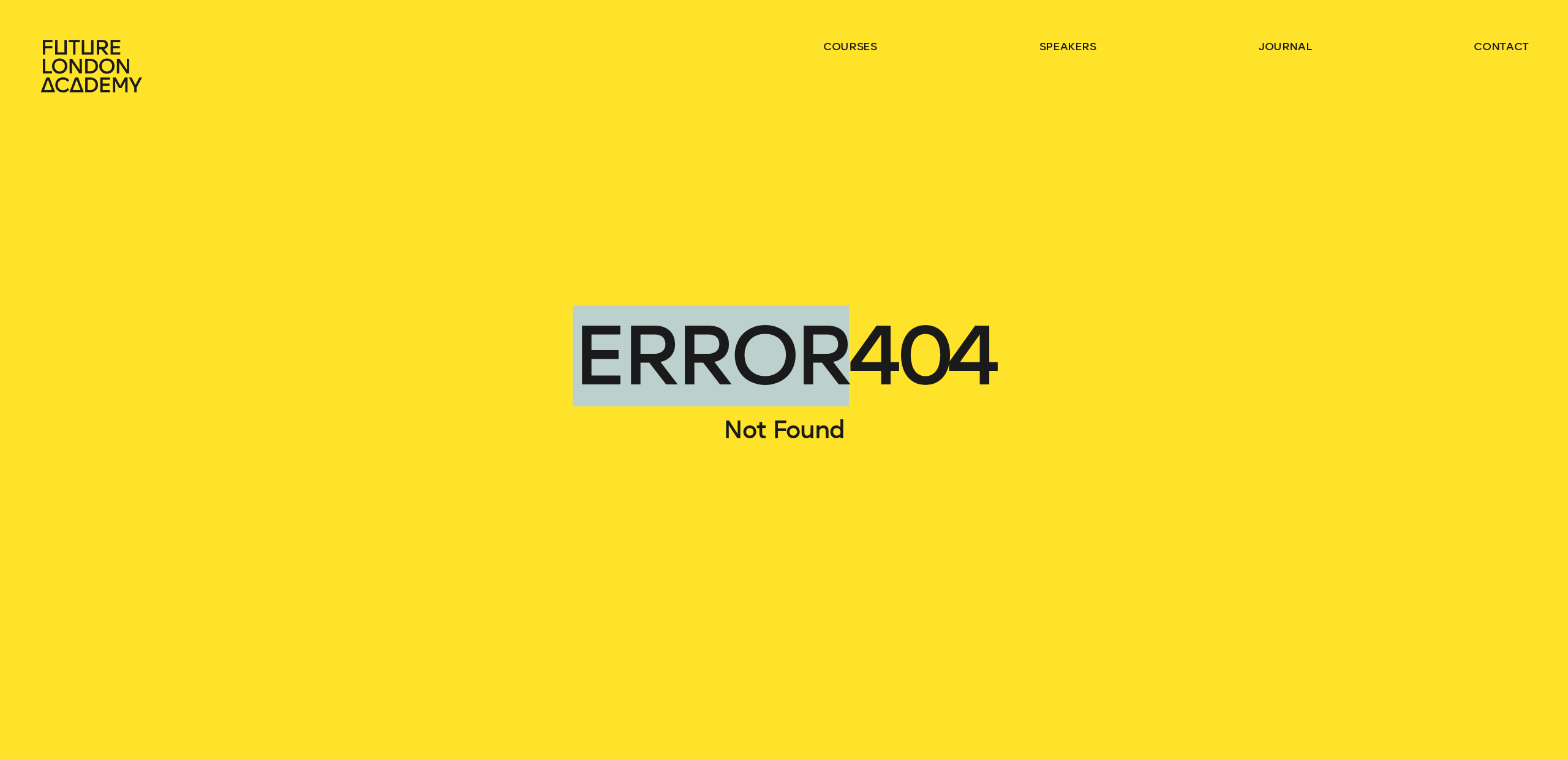
click at [790, 345] on h1 "ERROR 404" at bounding box center [784, 356] width 1489 height 80
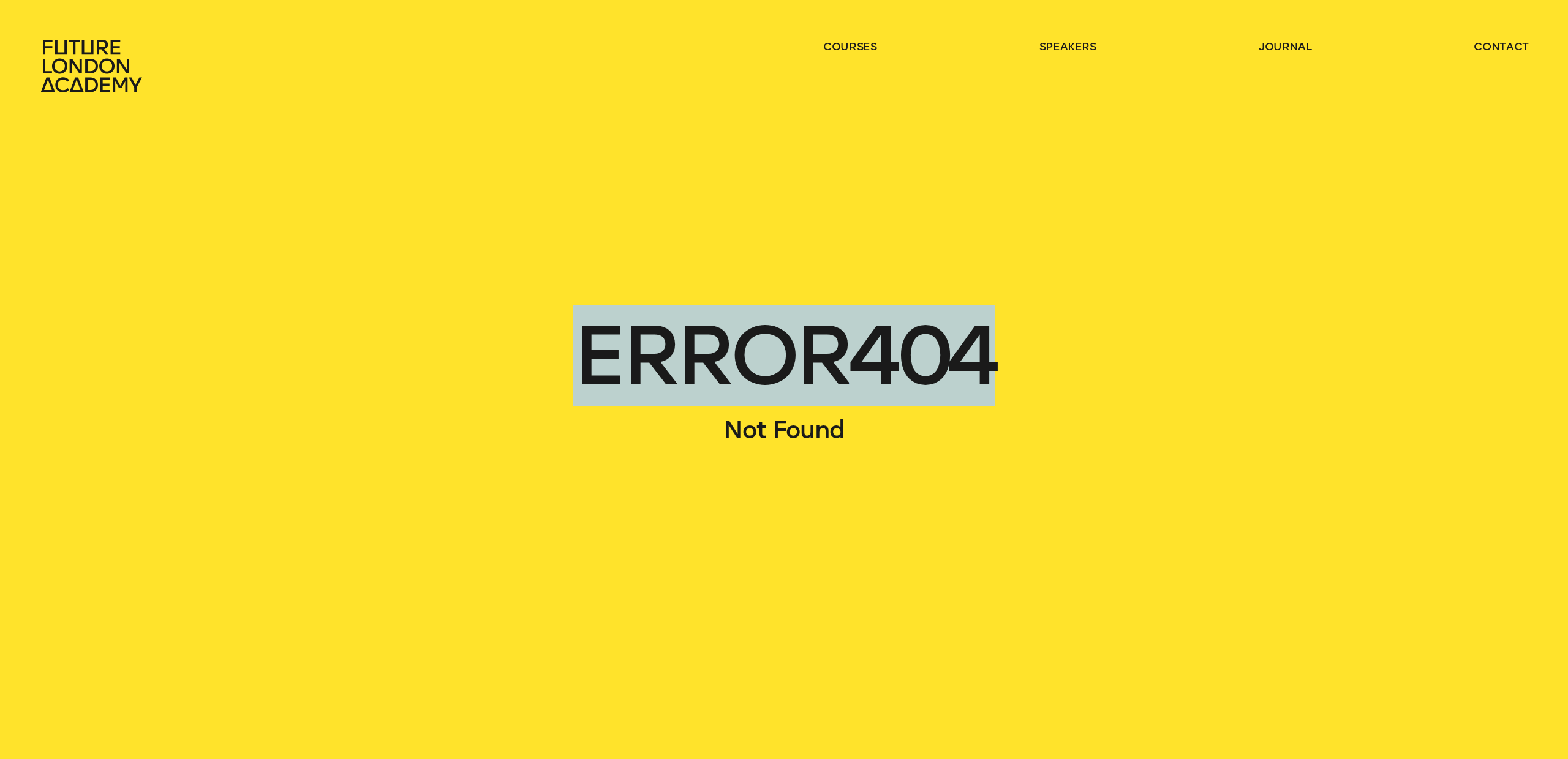
drag, startPoint x: 790, startPoint y: 345, endPoint x: 793, endPoint y: 326, distance: 19.2
click at [790, 345] on h1 "ERROR 404" at bounding box center [784, 356] width 1489 height 80
click at [106, 70] on icon at bounding box center [93, 66] width 108 height 54
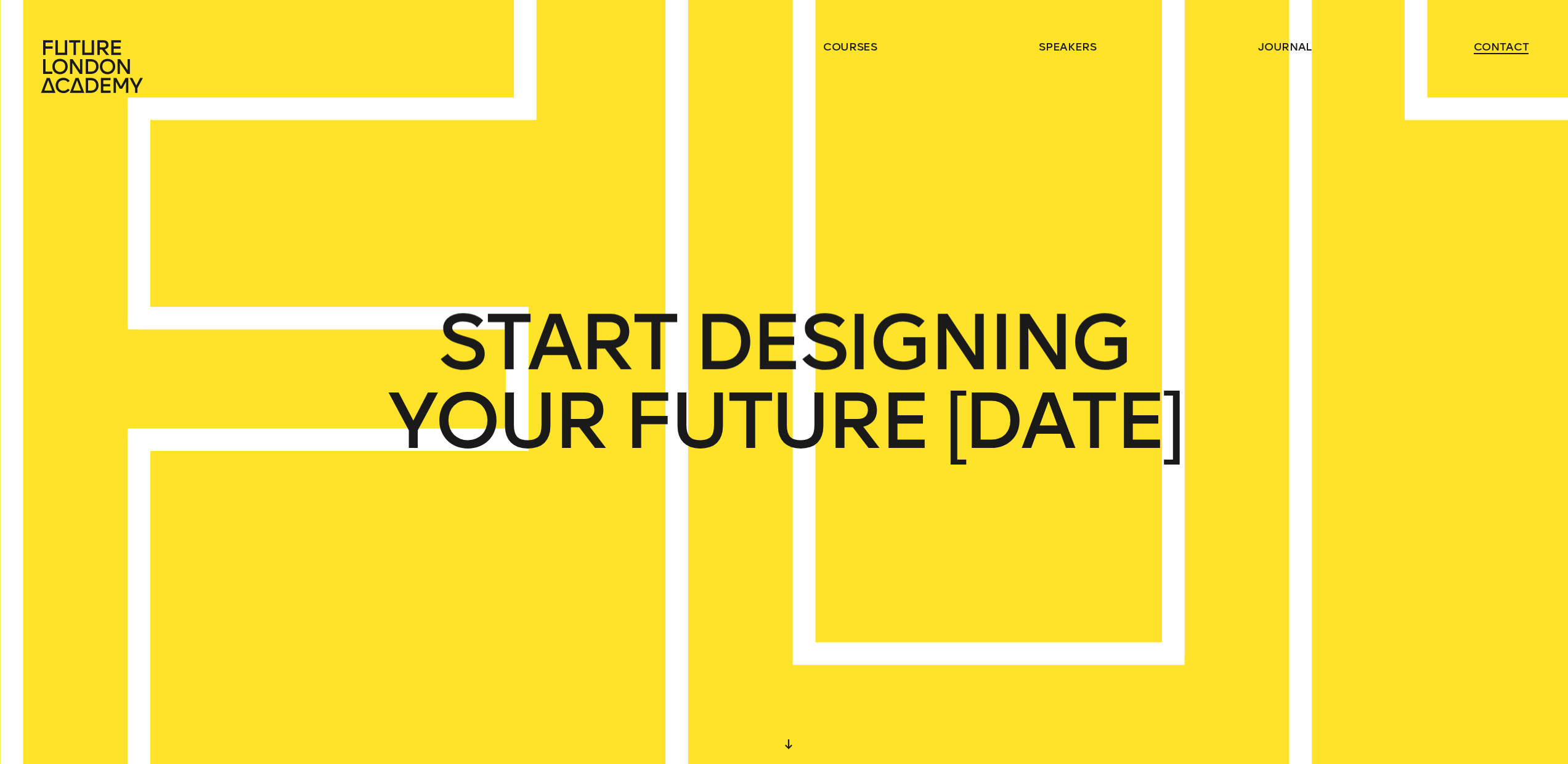
click at [1496, 42] on link "contact" at bounding box center [1502, 47] width 56 height 14
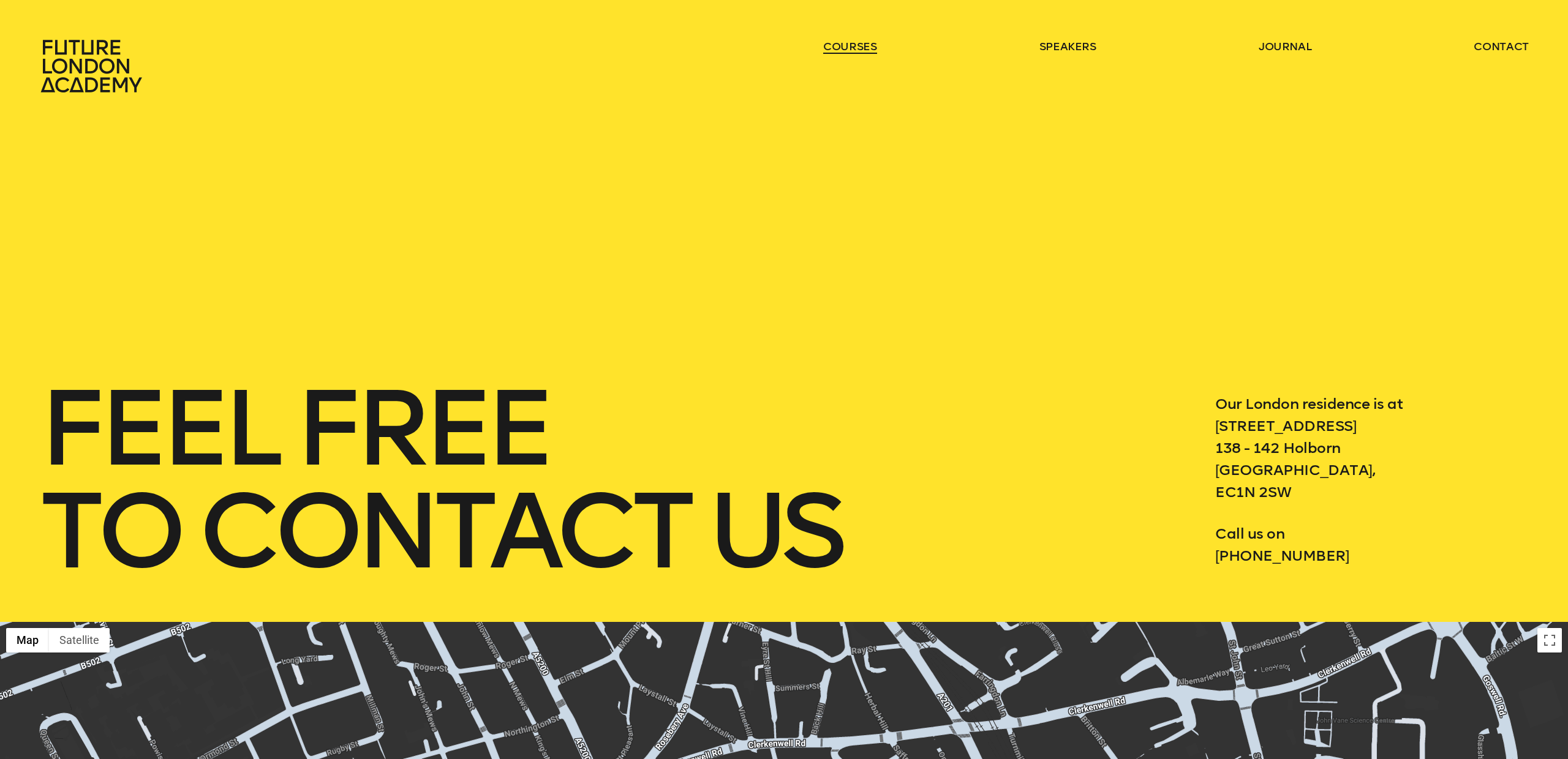
click at [852, 51] on link "courses" at bounding box center [850, 46] width 54 height 14
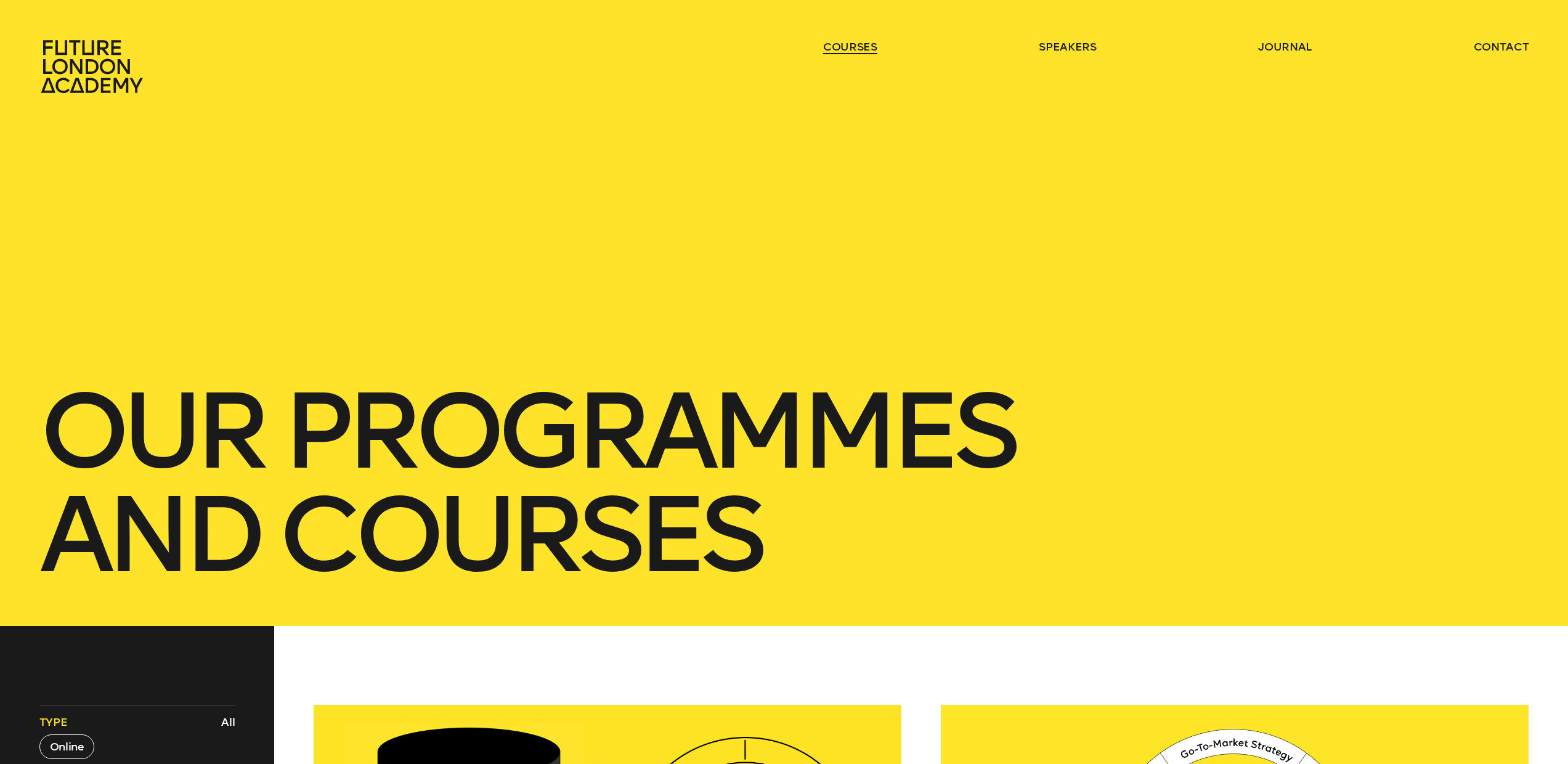
click at [858, 51] on link "courses" at bounding box center [851, 47] width 54 height 14
click at [856, 48] on link "courses" at bounding box center [851, 47] width 54 height 14
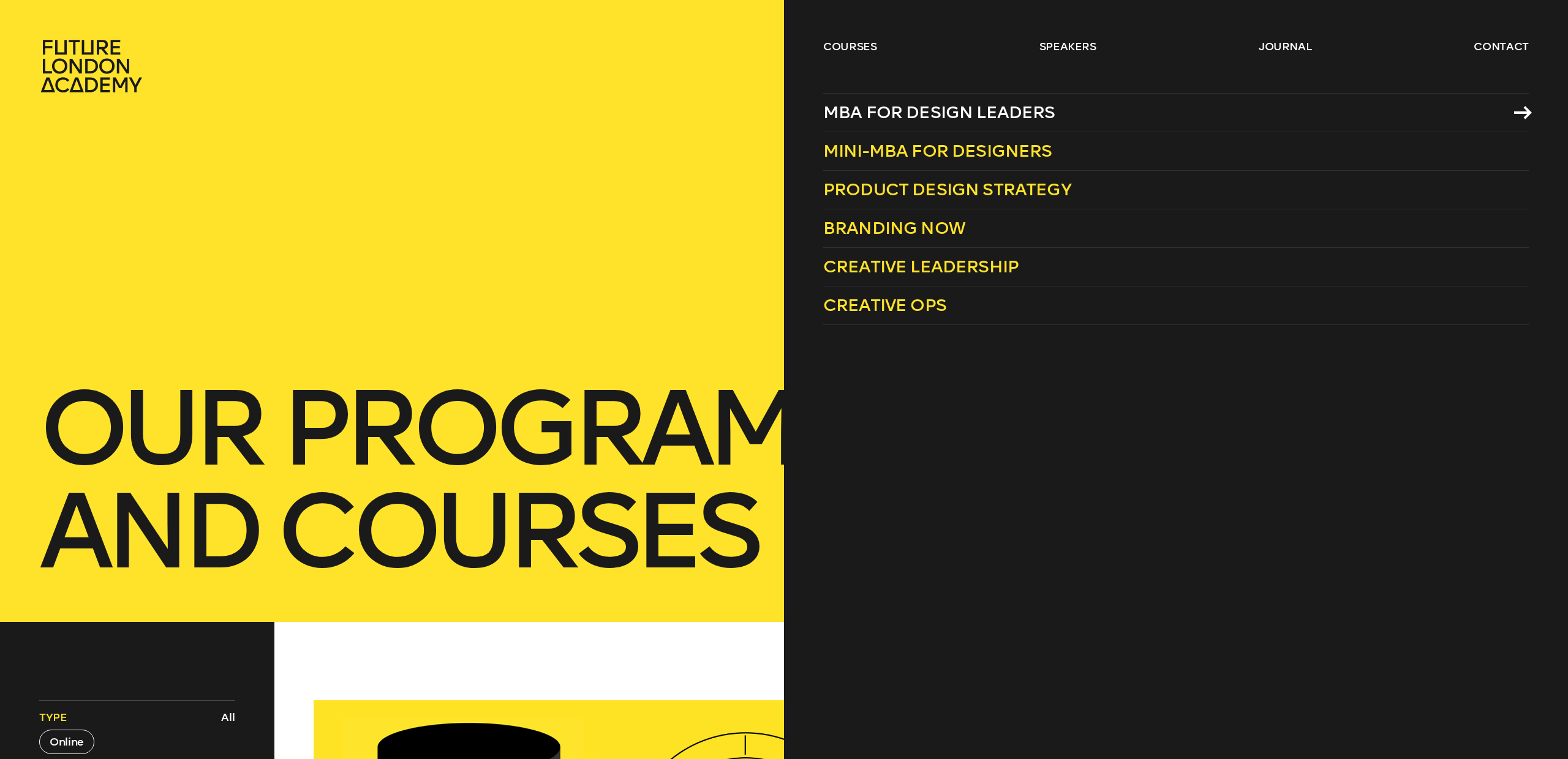
click at [906, 110] on span "MBA for Design Leaders" at bounding box center [939, 112] width 232 height 21
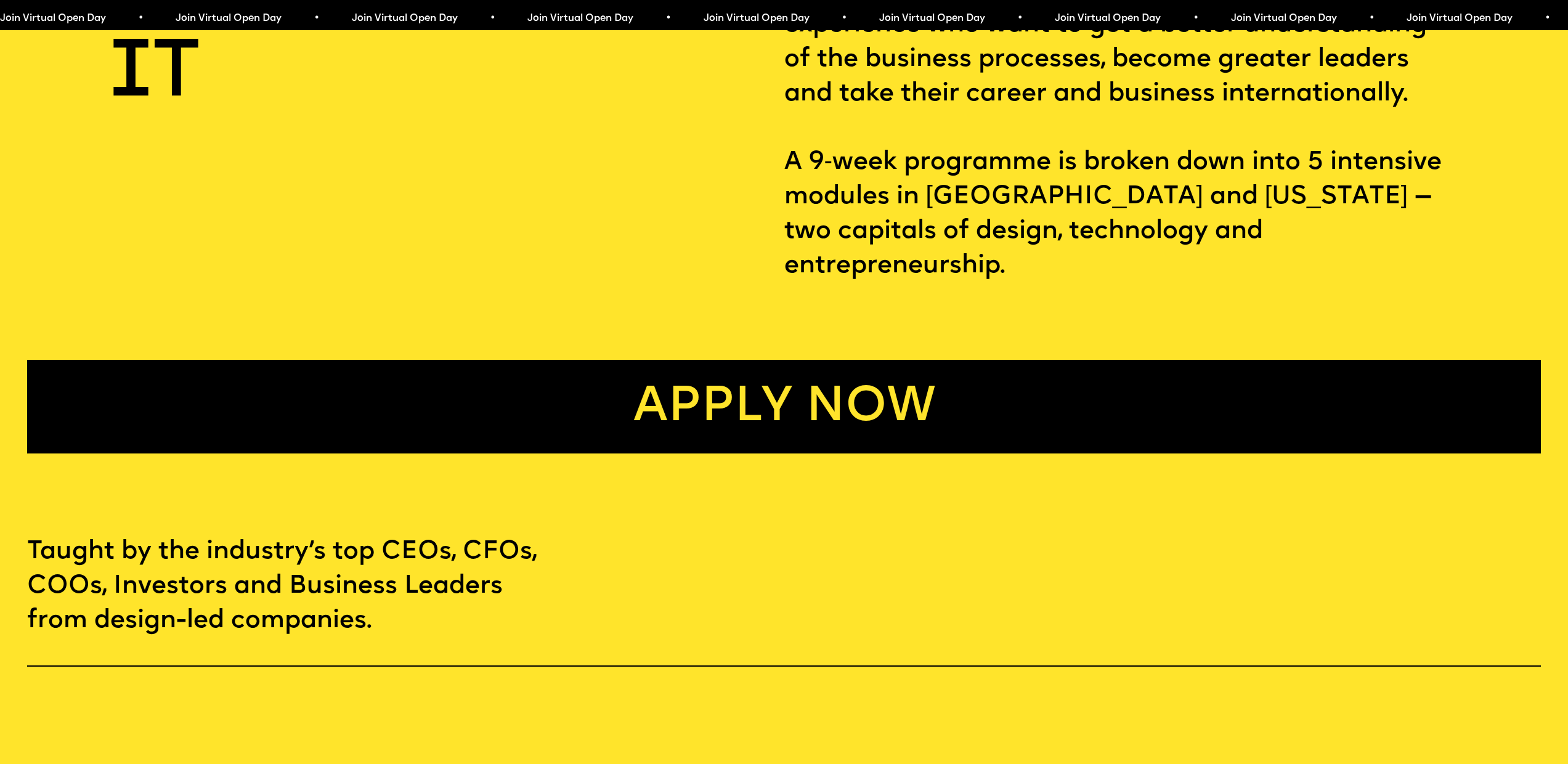
click at [819, 381] on link "Apply now" at bounding box center [784, 406] width 1514 height 93
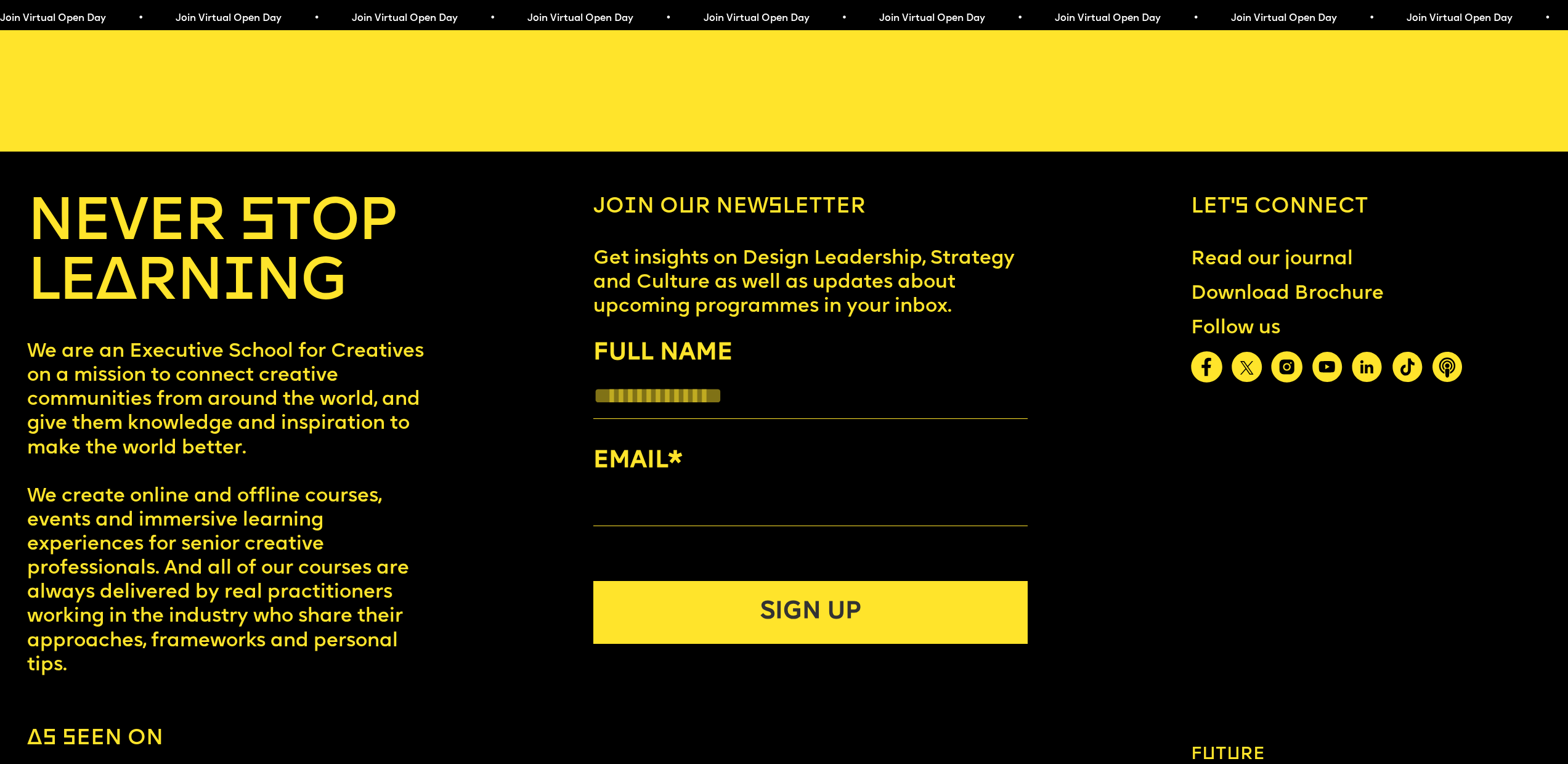
scroll to position [8767, 0]
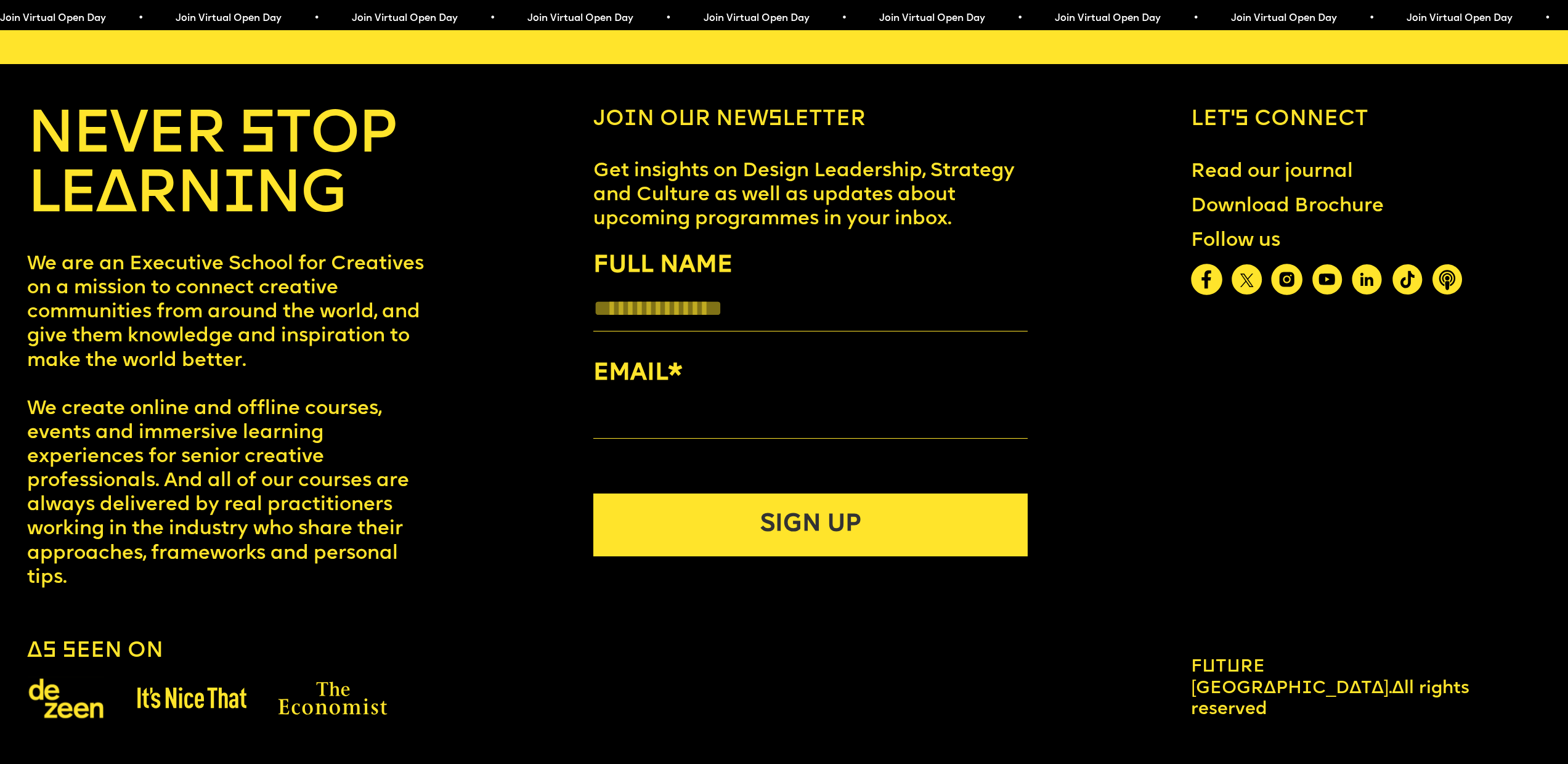
click at [869, 556] on button "SIGN UP" at bounding box center [810, 525] width 434 height 63
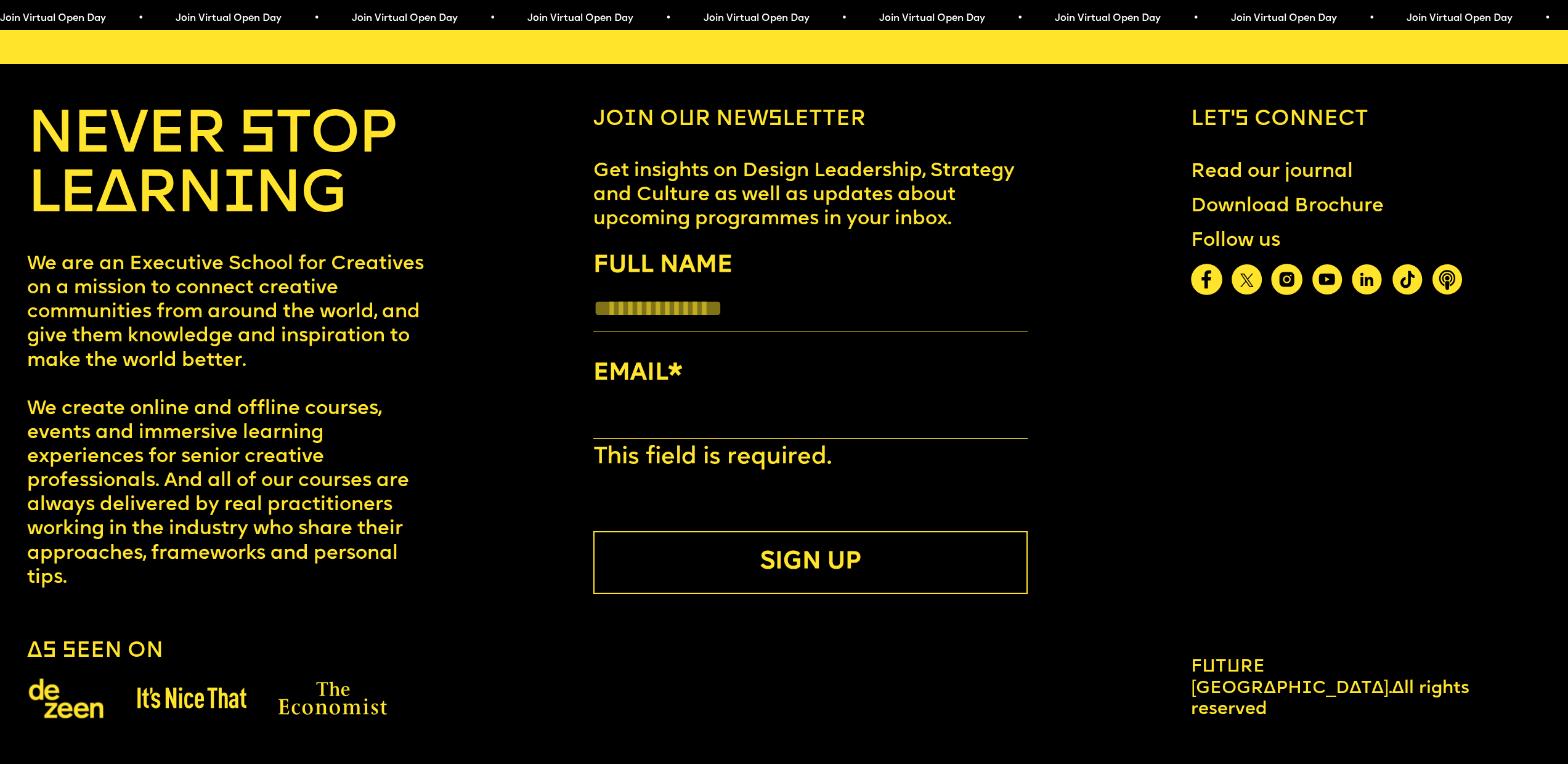
click at [767, 439] on input "EMAIL *" at bounding box center [810, 415] width 434 height 46
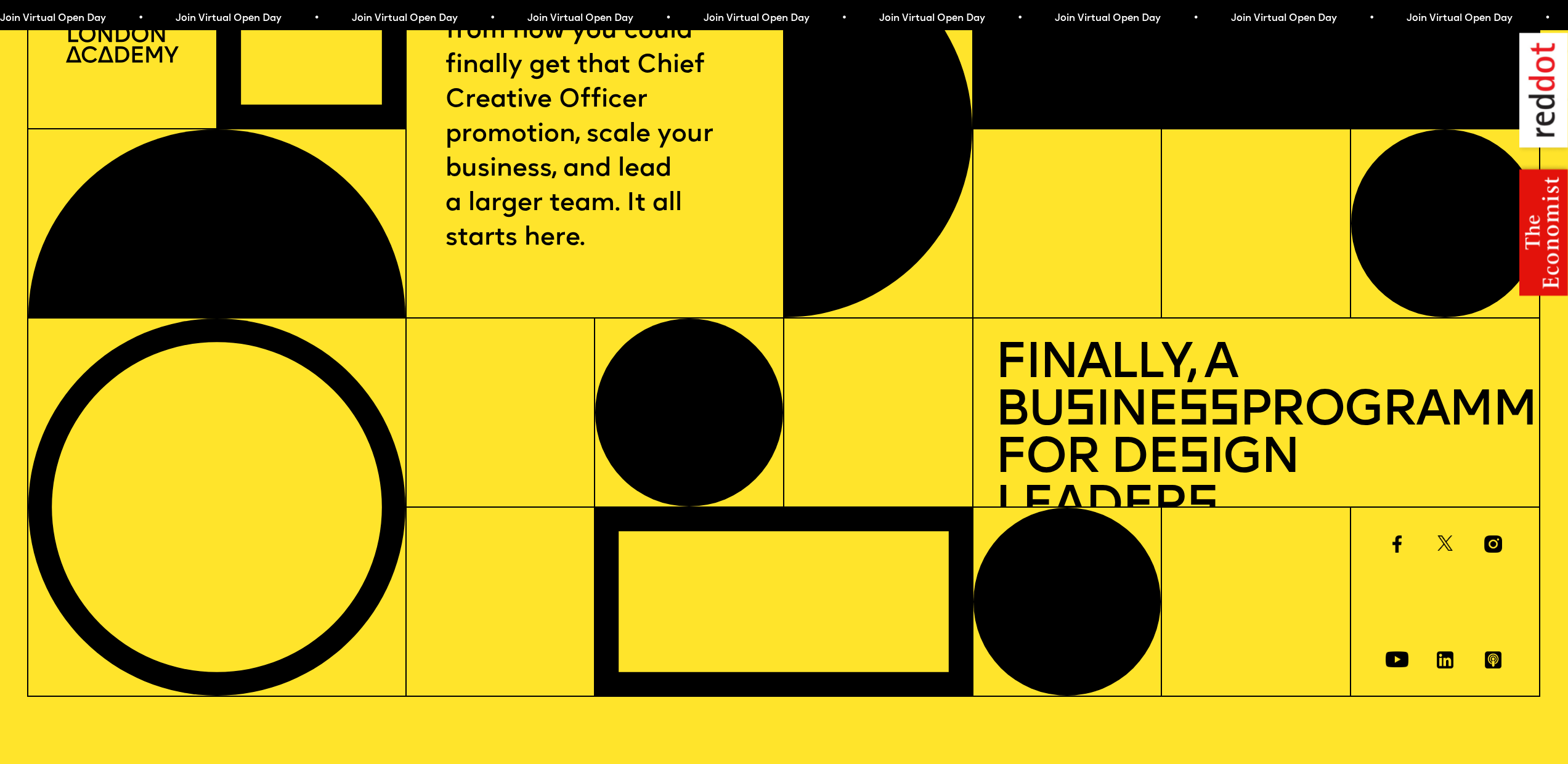
scroll to position [0, 0]
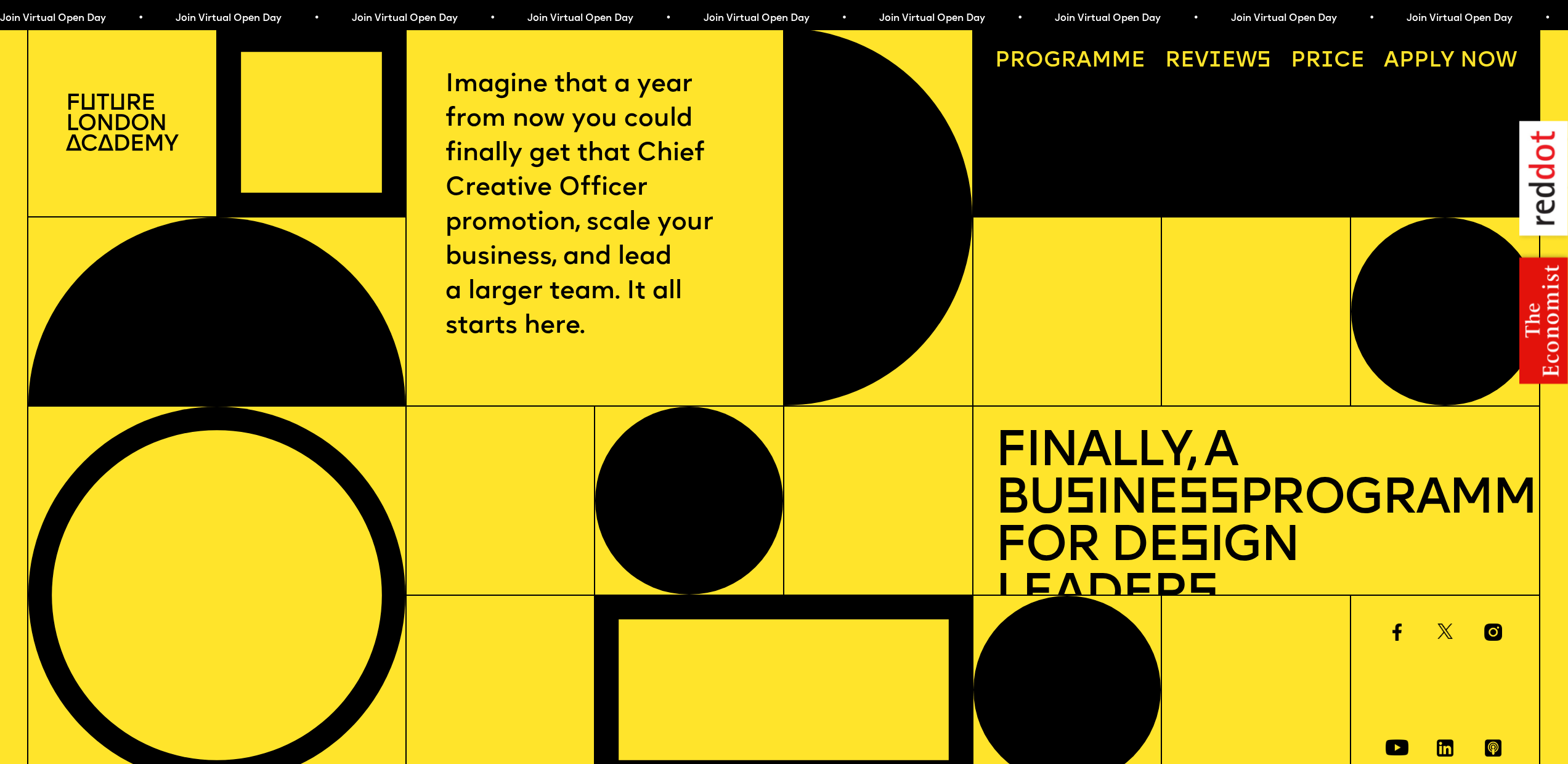
click at [1202, 54] on link "Reviews" at bounding box center [1218, 61] width 128 height 43
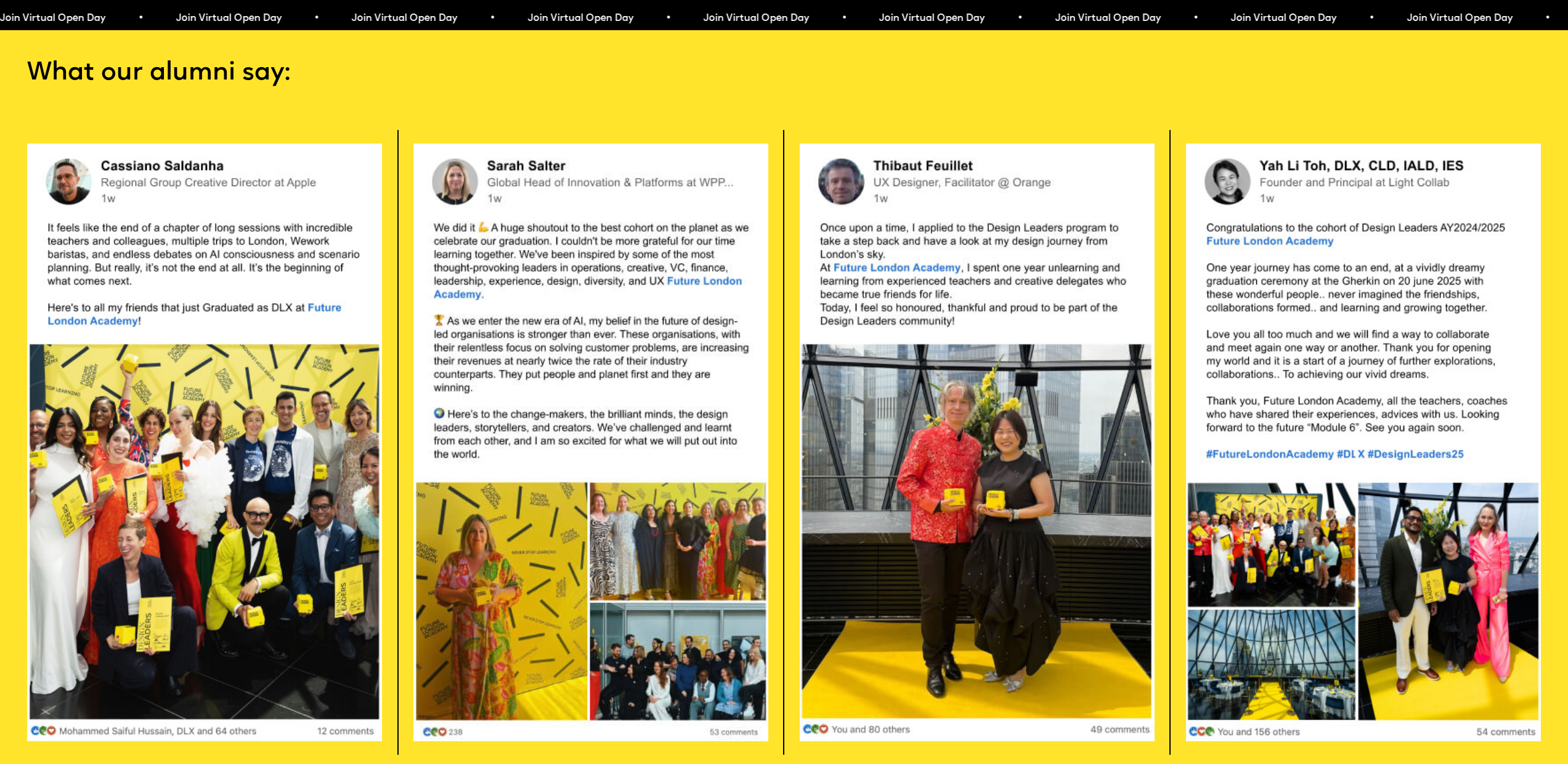
click at [958, 148] on section "What our alumni say: Apply now" at bounding box center [784, 449] width 1568 height 950
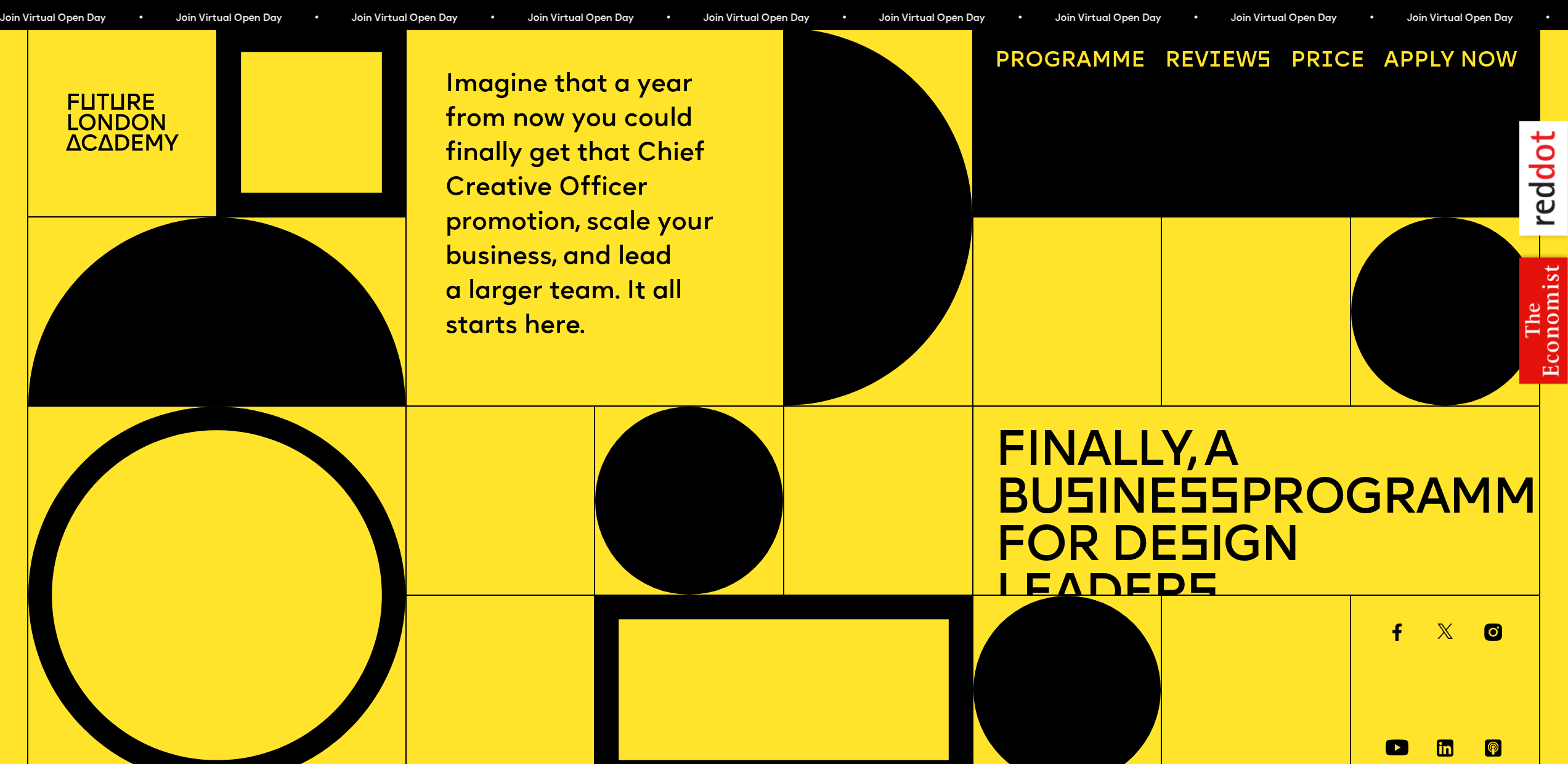
click at [579, 102] on p "Imagine that a year from now you could finally get that Chief Creative Officer …" at bounding box center [595, 205] width 298 height 276
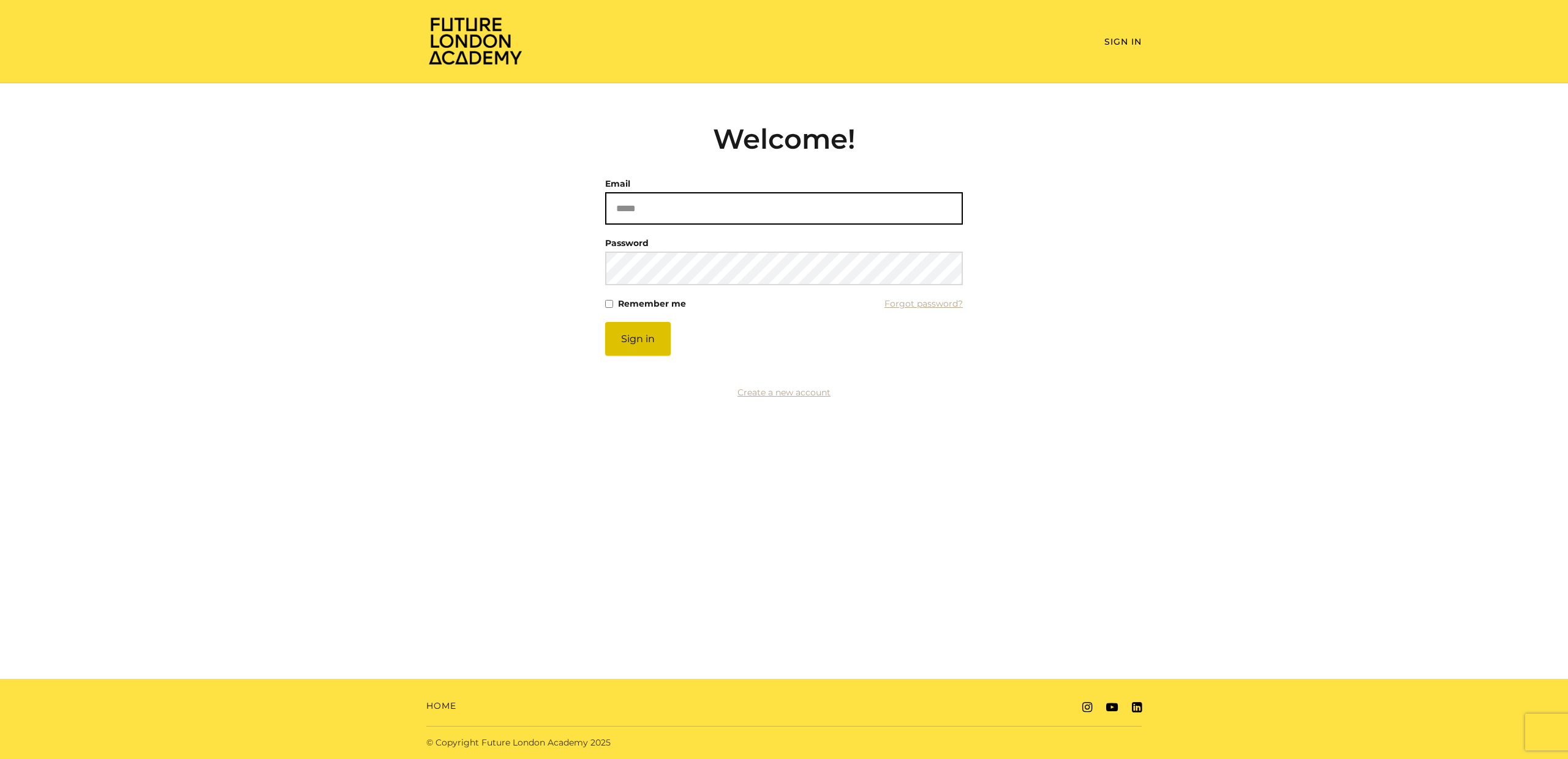
type input "**********"
click at [641, 334] on button "Sign in" at bounding box center [637, 339] width 65 height 34
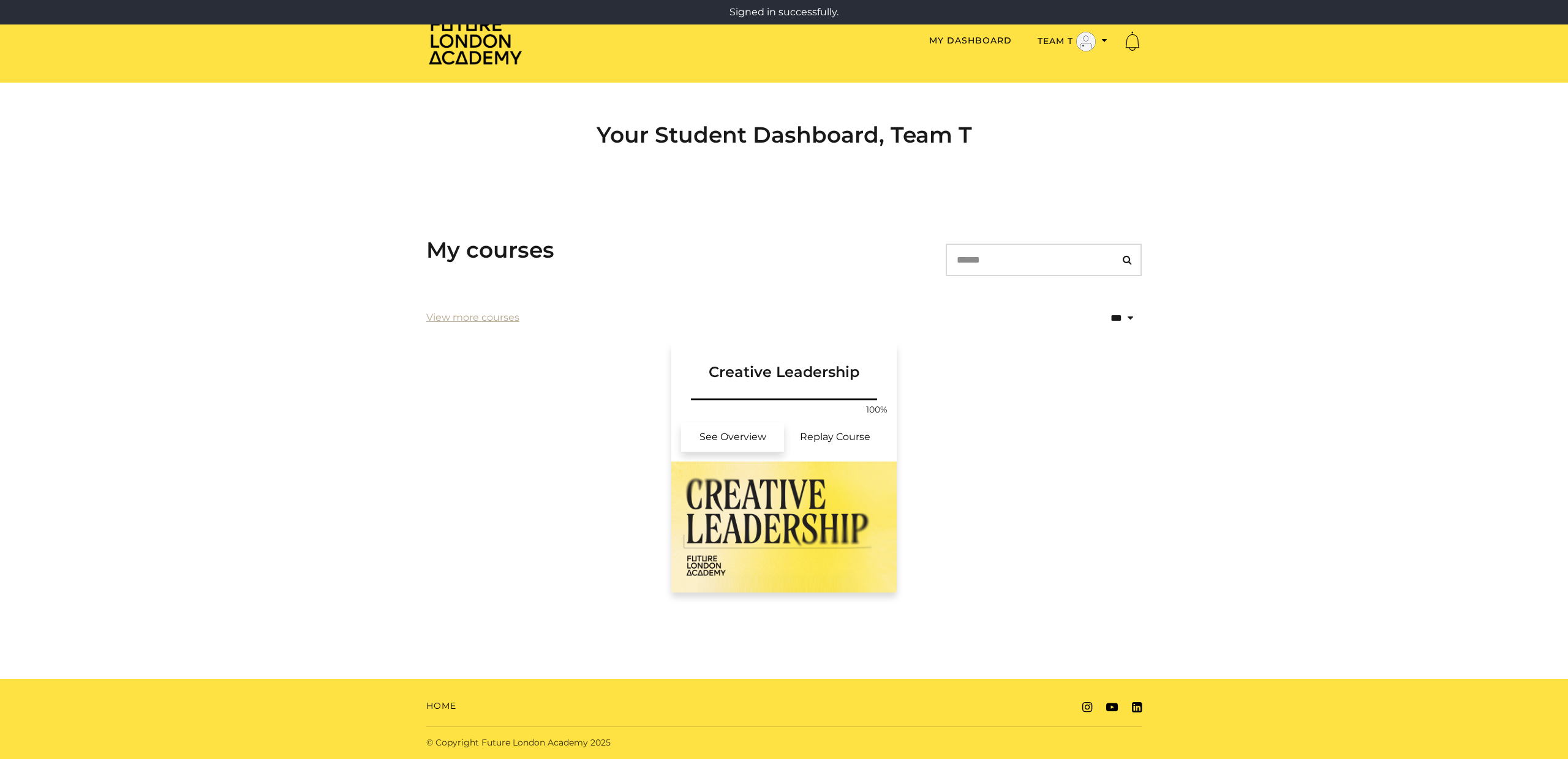
click at [782, 446] on link "See Overview" at bounding box center [732, 437] width 103 height 29
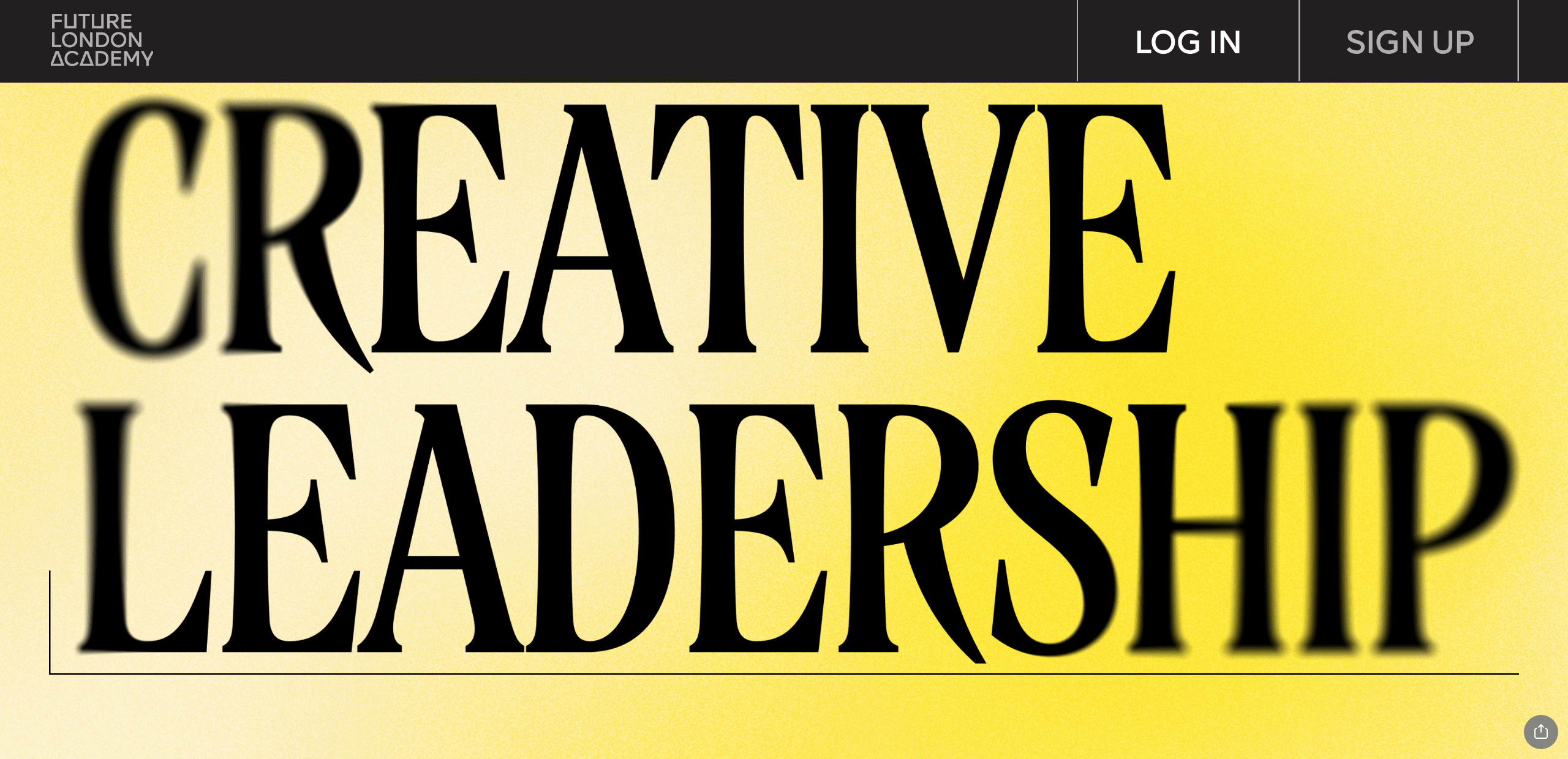
click at [1183, 47] on div "LOG IN" at bounding box center [1187, 40] width 221 height 81
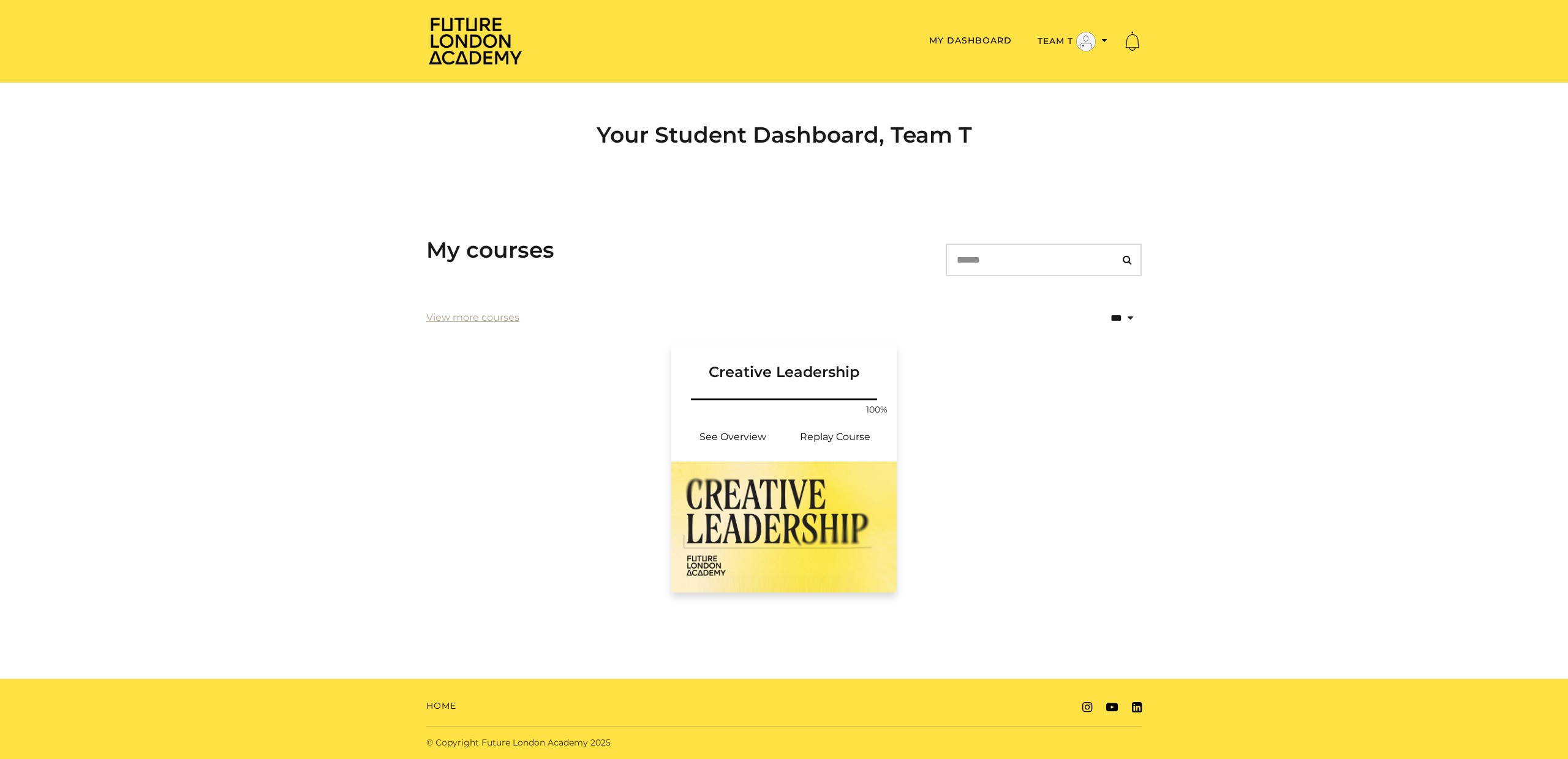
click at [800, 504] on img at bounding box center [784, 527] width 225 height 131
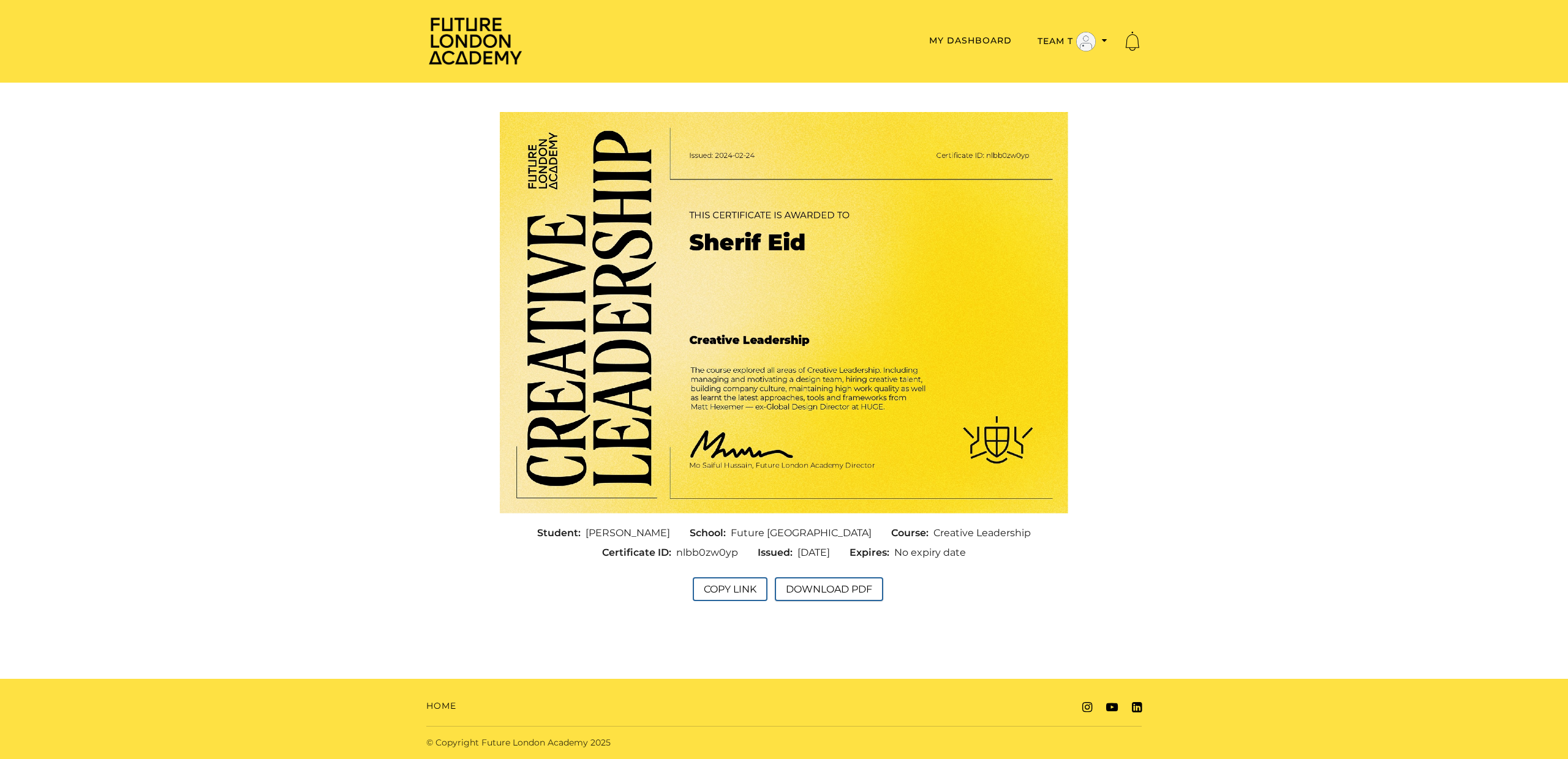
click at [836, 589] on button "Download PDF" at bounding box center [828, 588] width 108 height 24
click at [1312, 163] on section "Student: [PERSON_NAME] School: Future [GEOGRAPHIC_DATA] Course: Creative Leader…" at bounding box center [784, 360] width 1568 height 516
